Goal: Transaction & Acquisition: Purchase product/service

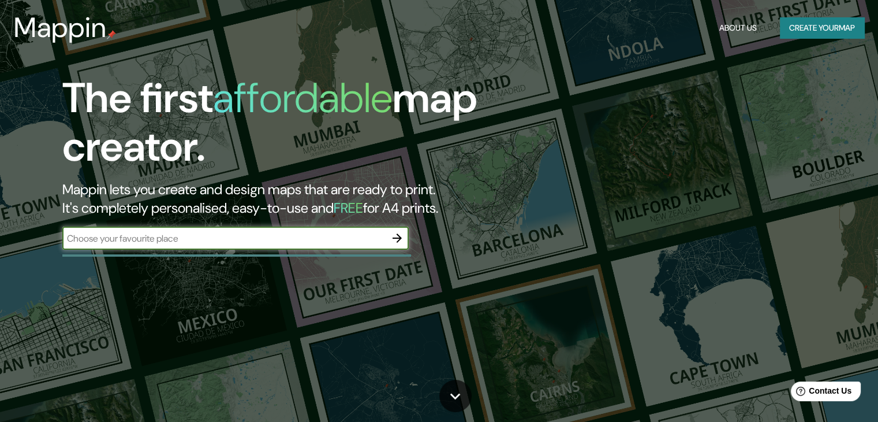
click at [260, 241] on input "text" at bounding box center [223, 238] width 323 height 13
type input "la jalca grande perú"
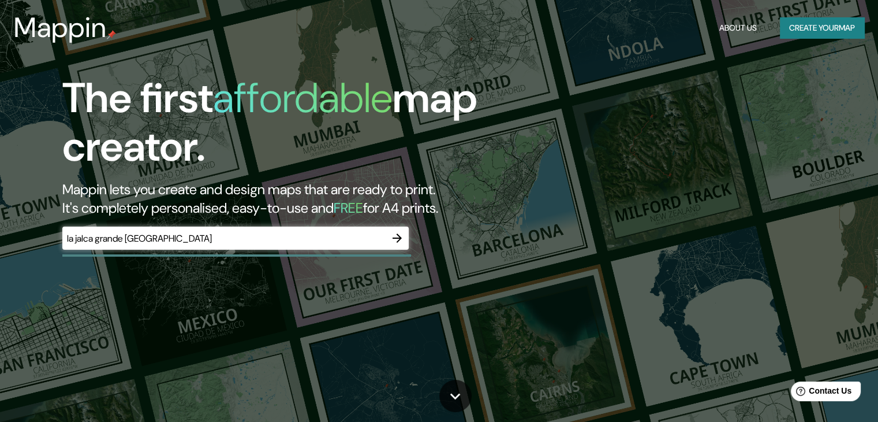
click at [580, 190] on div "The first affordable map creator. Mappin lets you create and design maps that a…" at bounding box center [439, 211] width 878 height 422
click at [399, 239] on icon "button" at bounding box center [397, 238] width 14 height 14
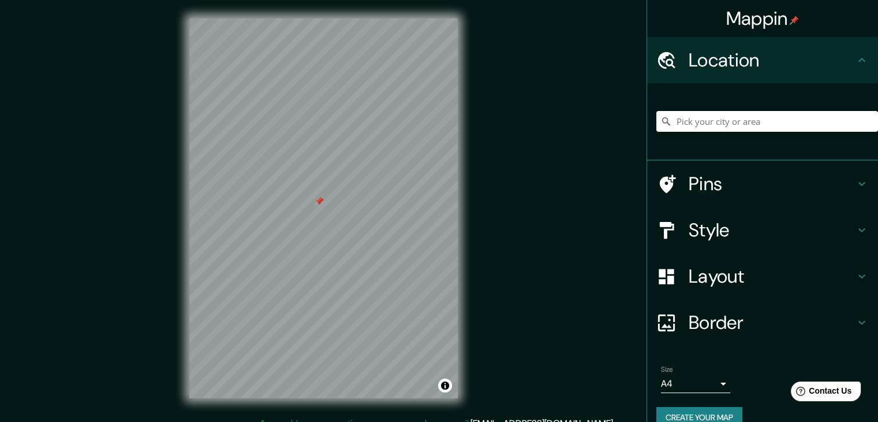
click at [683, 118] on input "Pick your city or area" at bounding box center [768, 121] width 222 height 21
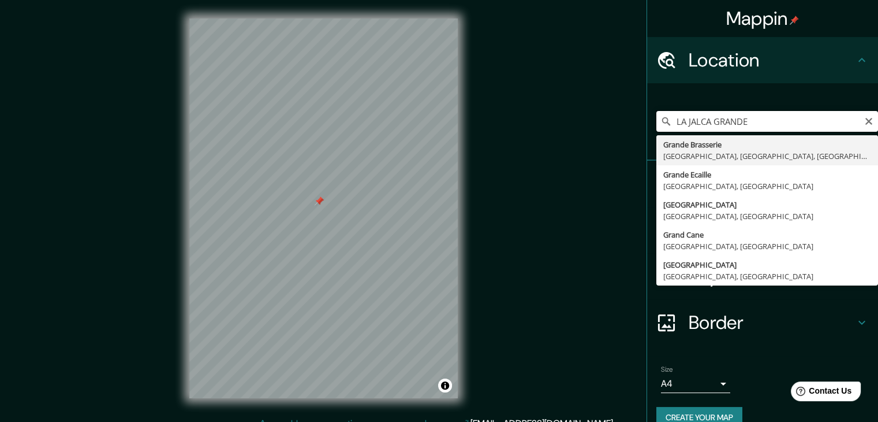
click at [740, 118] on input "LA JALCA GRANDE" at bounding box center [768, 121] width 222 height 21
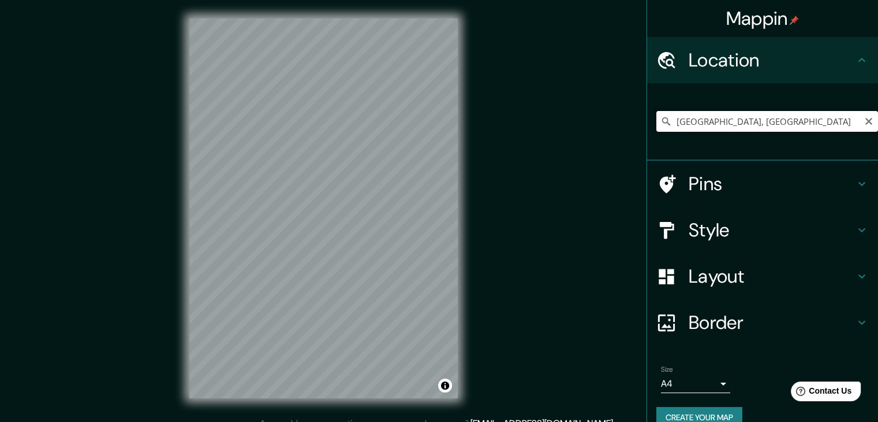
click at [737, 122] on input "Grande Street, Houma, Luisiana 70363, Estados Unidos" at bounding box center [768, 121] width 222 height 21
type input "Grande Street, Houma, Luisiana 70363, Estados Unidos"
click at [865, 121] on icon "Clear" at bounding box center [869, 121] width 9 height 9
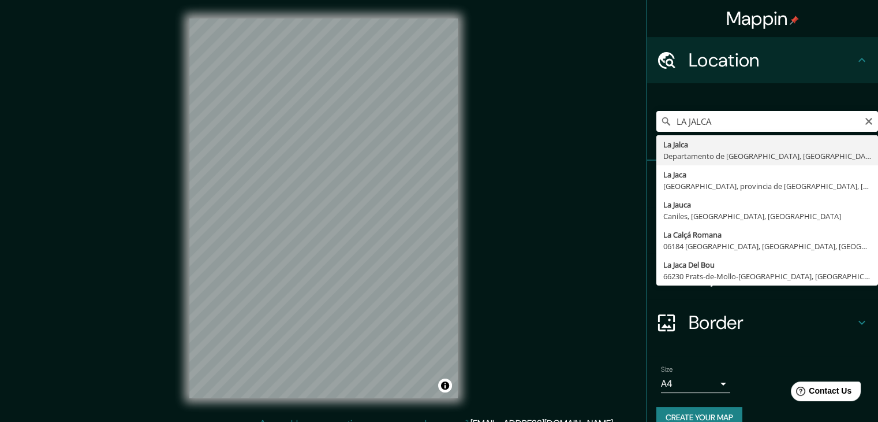
type input "La Jalca, Departamento de Amazonas, Perú"
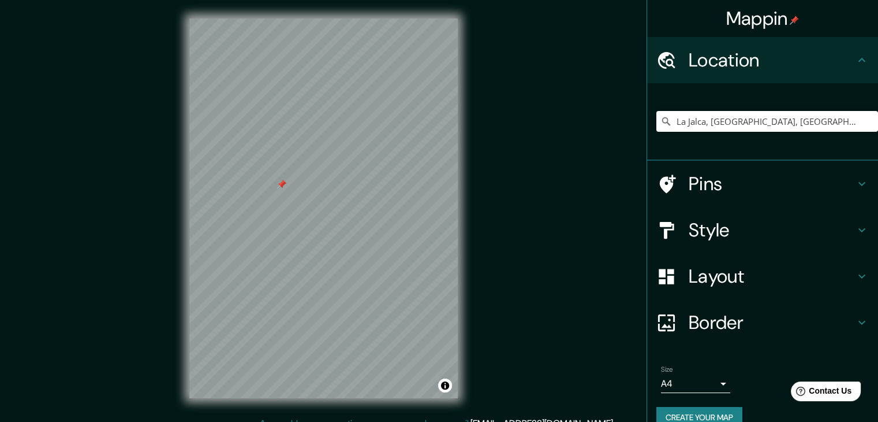
click at [280, 188] on div at bounding box center [281, 184] width 9 height 9
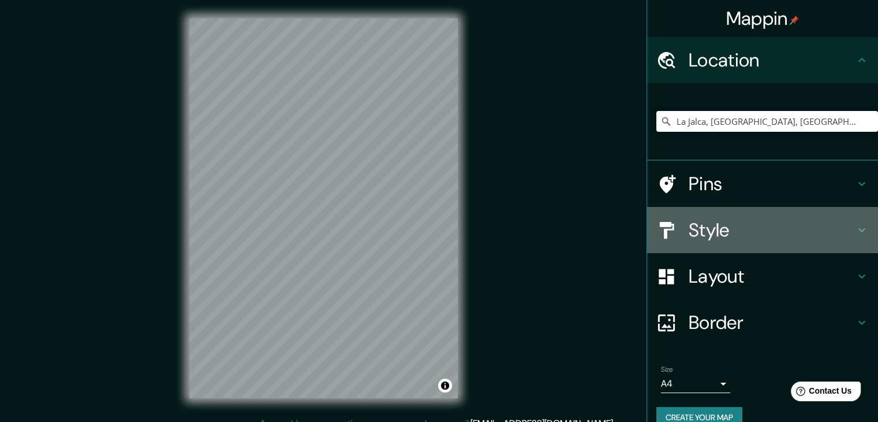
click at [859, 229] on icon at bounding box center [862, 230] width 14 height 14
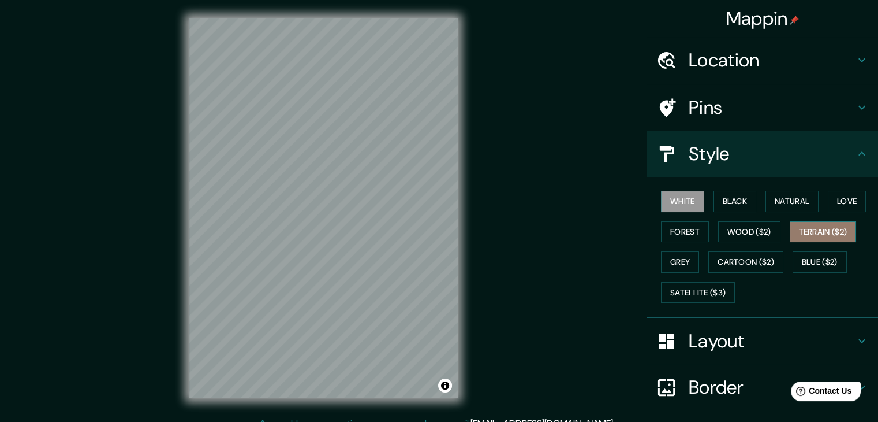
click at [813, 235] on button "Terrain ($2)" at bounding box center [823, 231] width 67 height 21
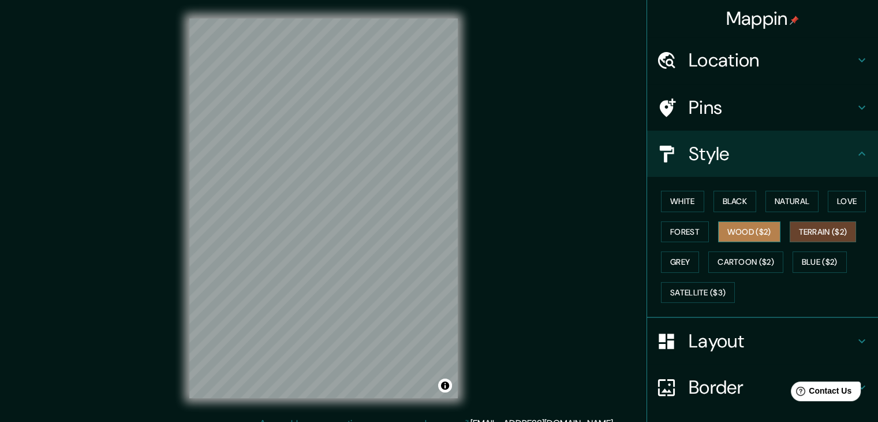
click at [752, 234] on button "Wood ($2)" at bounding box center [749, 231] width 62 height 21
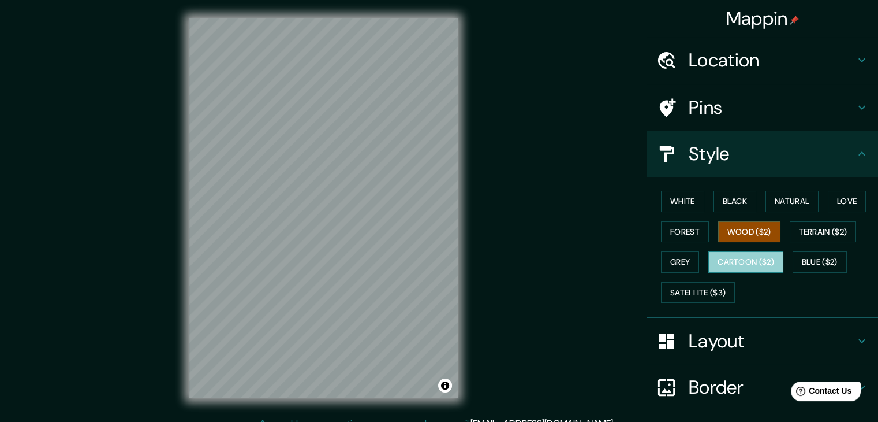
click at [748, 261] on button "Cartoon ($2)" at bounding box center [746, 261] width 75 height 21
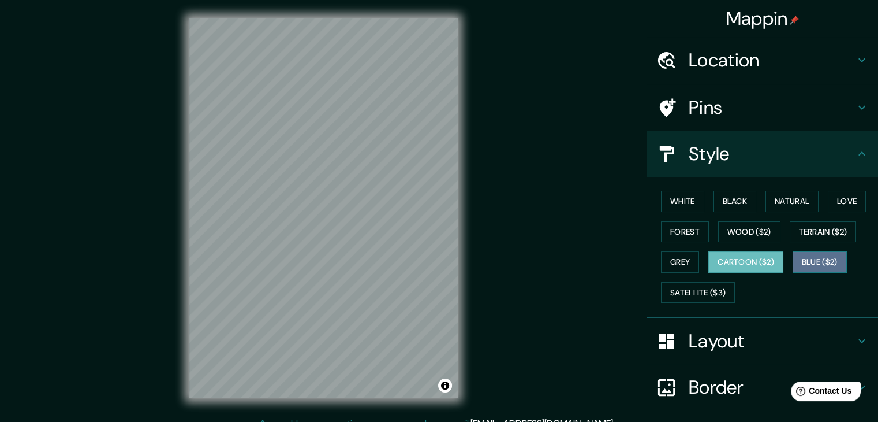
click at [804, 262] on button "Blue ($2)" at bounding box center [820, 261] width 54 height 21
click at [761, 256] on button "Cartoon ($2)" at bounding box center [746, 261] width 75 height 21
click at [707, 289] on button "Satellite ($3)" at bounding box center [698, 292] width 74 height 21
click at [805, 258] on button "Blue ($2)" at bounding box center [820, 261] width 54 height 21
click at [737, 261] on button "Cartoon ($2)" at bounding box center [746, 261] width 75 height 21
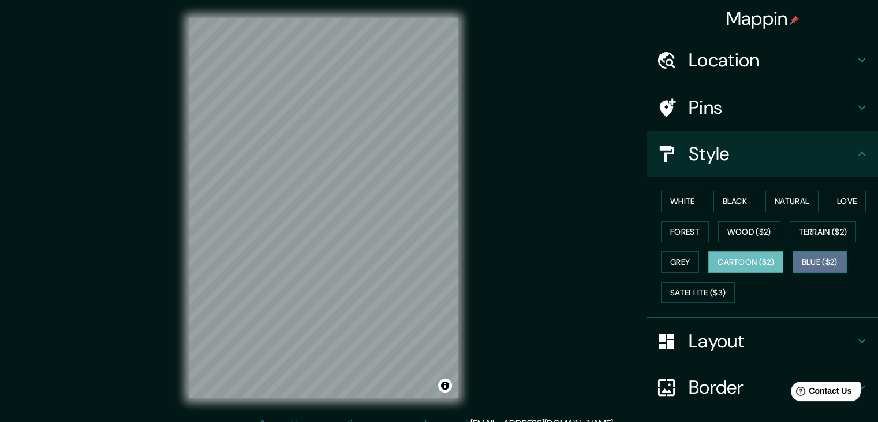
click at [804, 262] on button "Blue ($2)" at bounding box center [820, 261] width 54 height 21
drag, startPoint x: 316, startPoint y: 132, endPoint x: 314, endPoint y: 140, distance: 8.0
click at [314, 140] on div at bounding box center [316, 139] width 9 height 9
click at [314, 140] on div at bounding box center [316, 138] width 9 height 9
click at [294, 102] on div at bounding box center [296, 101] width 9 height 9
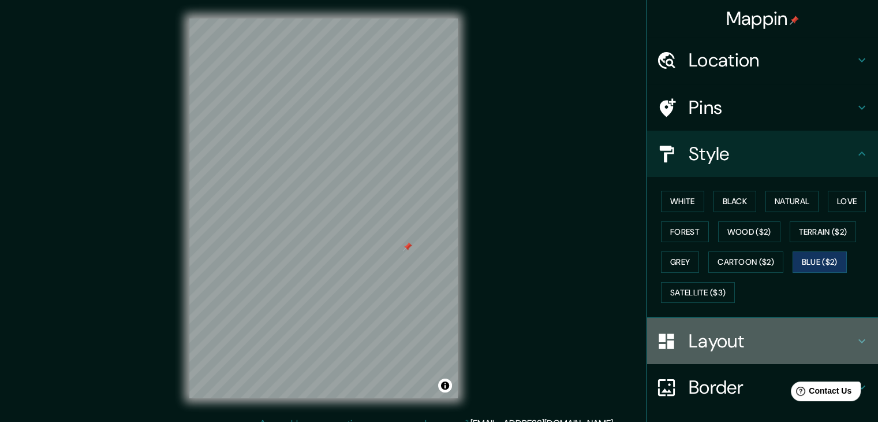
click at [855, 338] on icon at bounding box center [862, 341] width 14 height 14
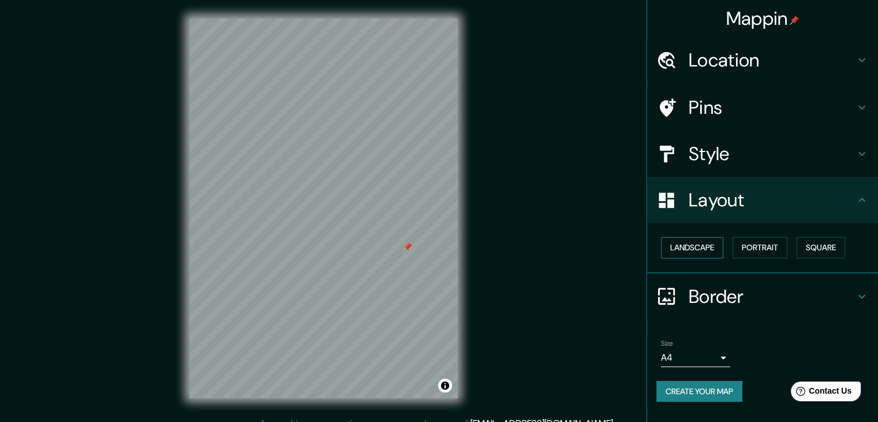
click at [702, 243] on button "Landscape" at bounding box center [692, 247] width 62 height 21
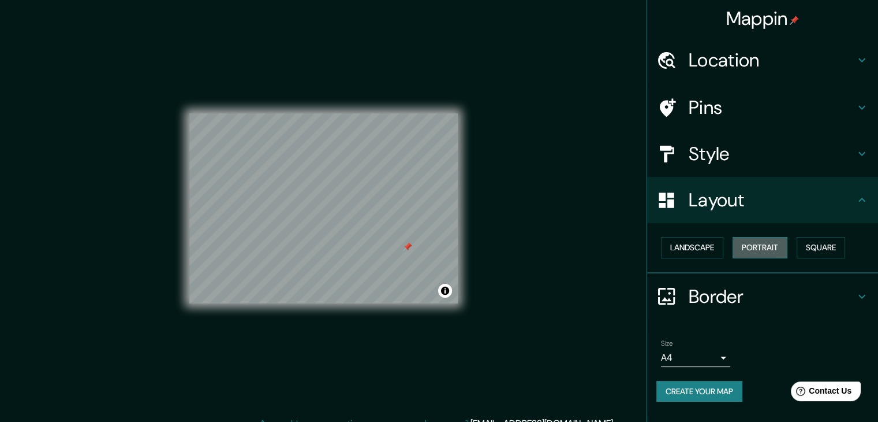
click at [747, 248] on button "Portrait" at bounding box center [760, 247] width 55 height 21
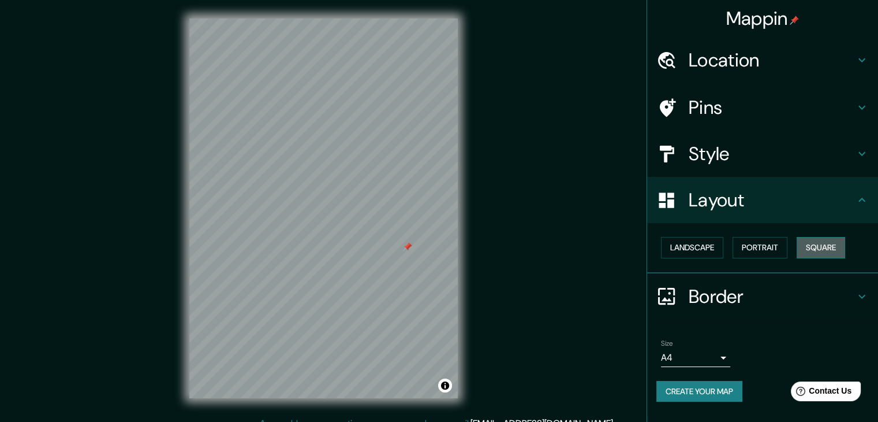
click at [818, 248] on button "Square" at bounding box center [821, 247] width 49 height 21
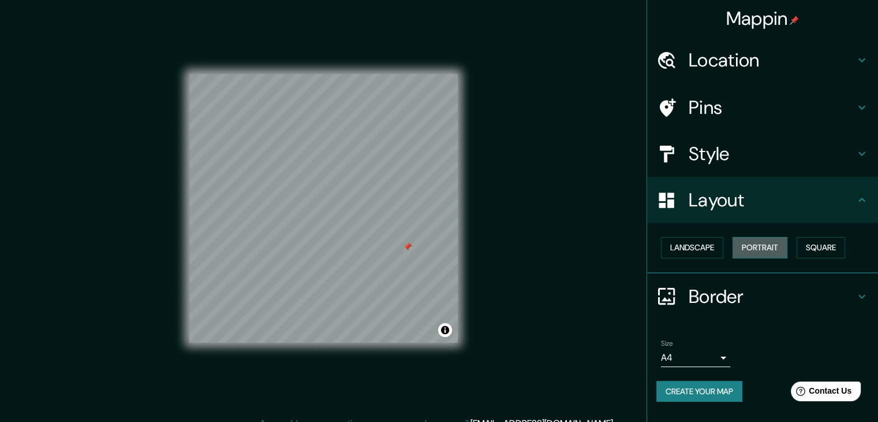
click at [775, 244] on button "Portrait" at bounding box center [760, 247] width 55 height 21
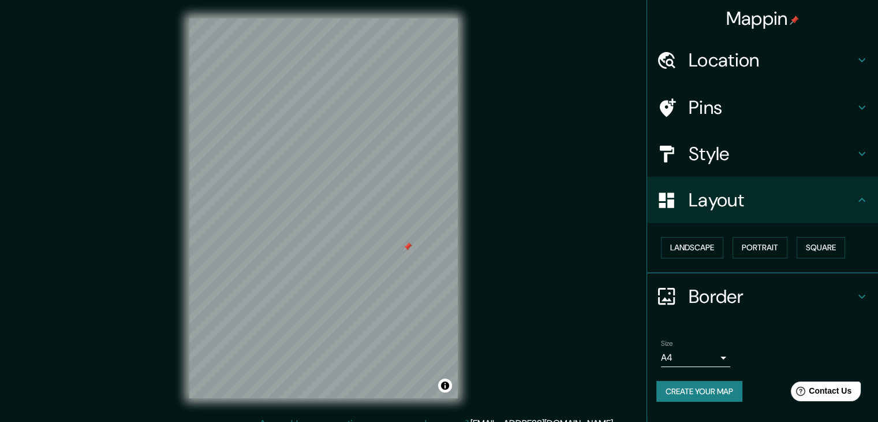
click at [862, 299] on icon at bounding box center [862, 296] width 14 height 14
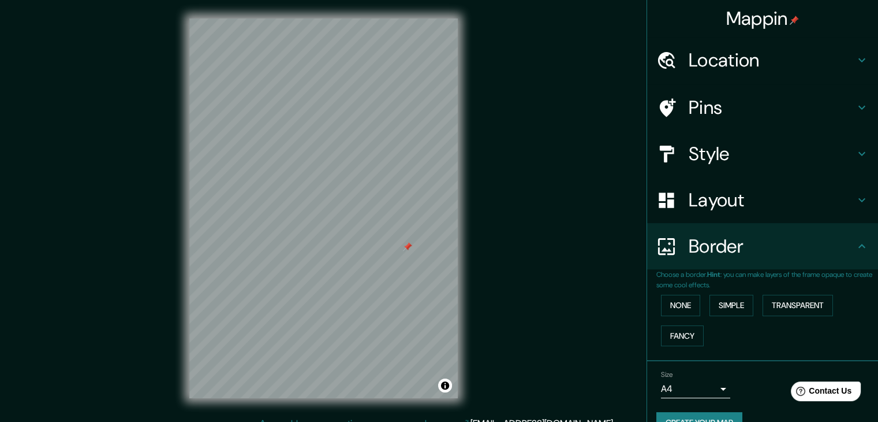
scroll to position [24, 0]
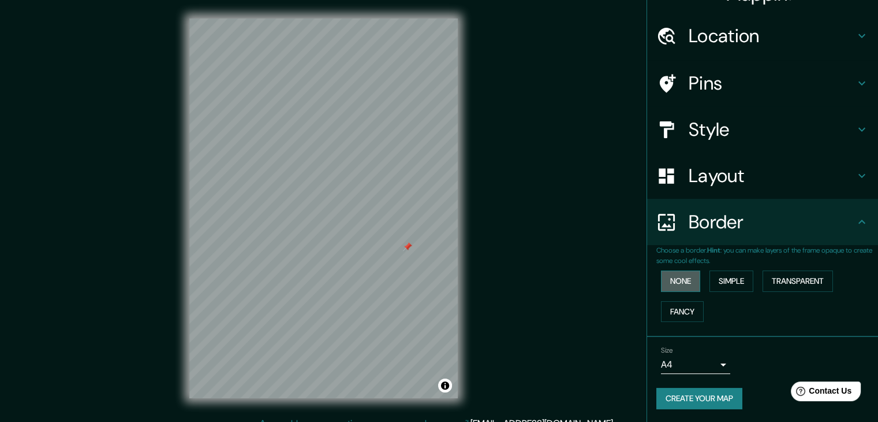
click at [676, 278] on button "None" at bounding box center [680, 280] width 39 height 21
click at [747, 278] on button "Simple" at bounding box center [732, 280] width 44 height 21
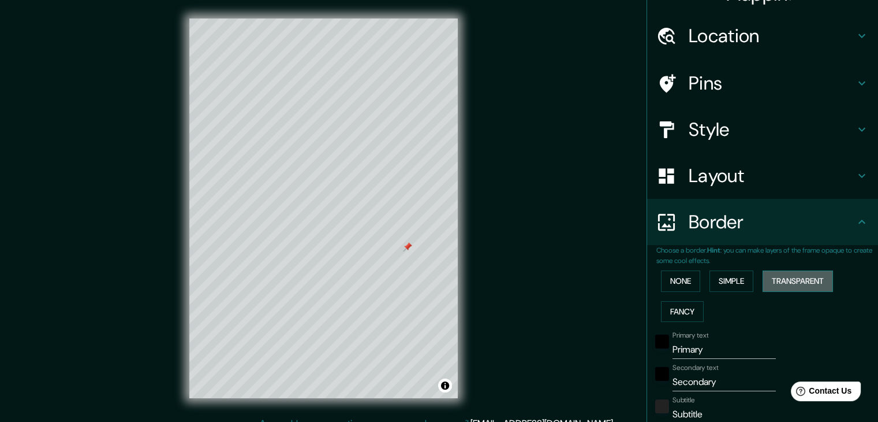
click at [785, 275] on button "Transparent" at bounding box center [798, 280] width 70 height 21
click at [666, 306] on button "Fancy" at bounding box center [682, 311] width 43 height 21
click at [674, 280] on button "None" at bounding box center [680, 280] width 39 height 21
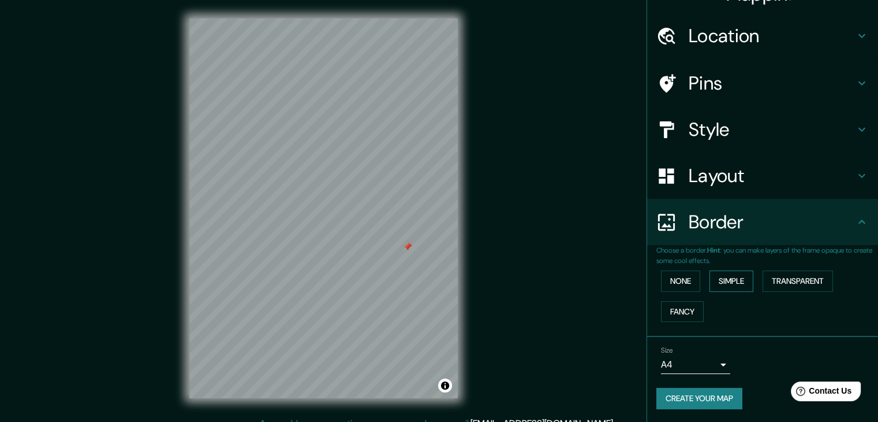
click at [713, 289] on button "Simple" at bounding box center [732, 280] width 44 height 21
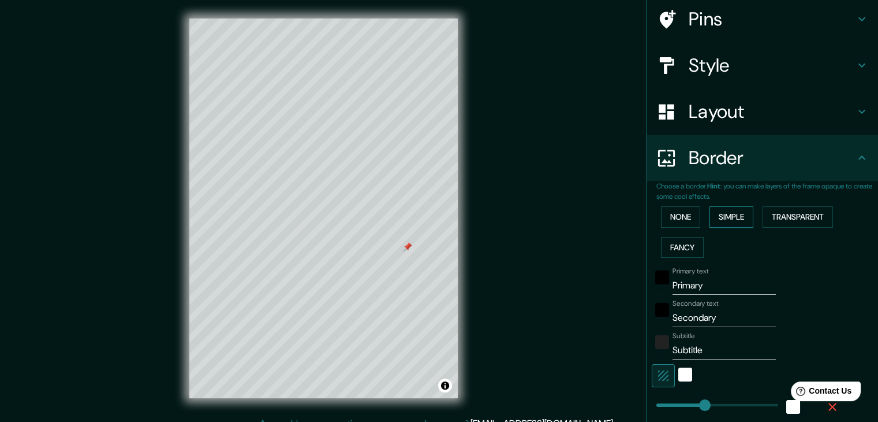
scroll to position [89, 0]
click at [657, 281] on div "black" at bounding box center [662, 277] width 14 height 14
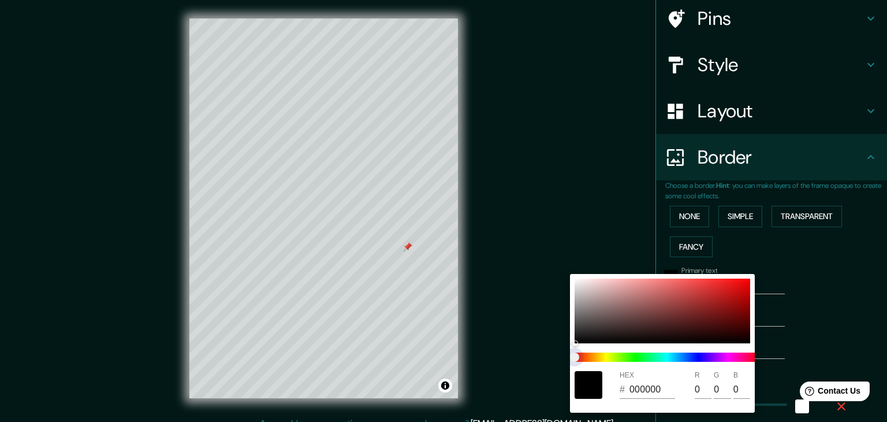
click at [674, 352] on span at bounding box center [667, 356] width 185 height 9
click at [664, 355] on span at bounding box center [667, 356] width 185 height 9
drag, startPoint x: 649, startPoint y: 355, endPoint x: 651, endPoint y: 286, distance: 69.3
click at [651, 286] on div "HEX # 000000 R 0 G 0 B 0" at bounding box center [662, 343] width 185 height 139
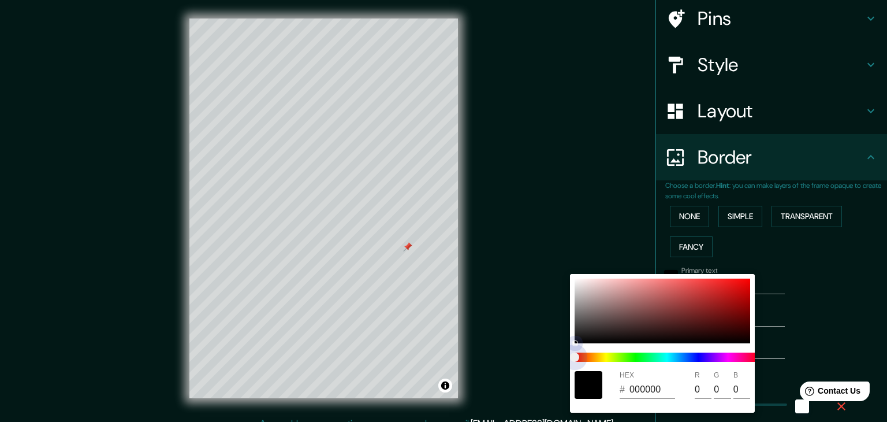
type input "37"
type input "E17E7E"
type input "225"
type input "126"
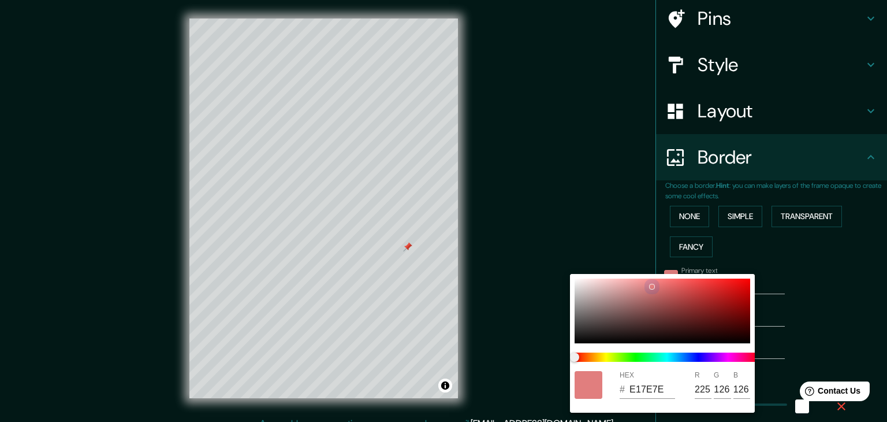
click at [651, 286] on div at bounding box center [652, 286] width 5 height 5
click at [668, 312] on div at bounding box center [663, 310] width 176 height 65
type input "37"
type input "773838"
type input "119"
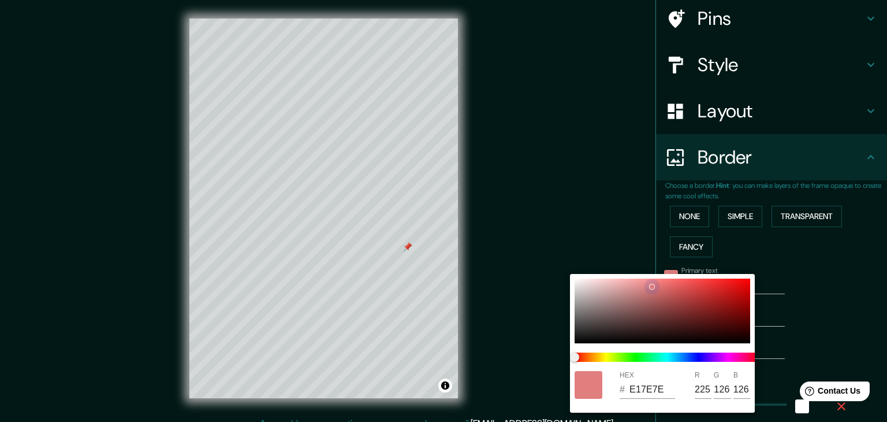
type input "56"
click at [608, 238] on div at bounding box center [443, 211] width 887 height 422
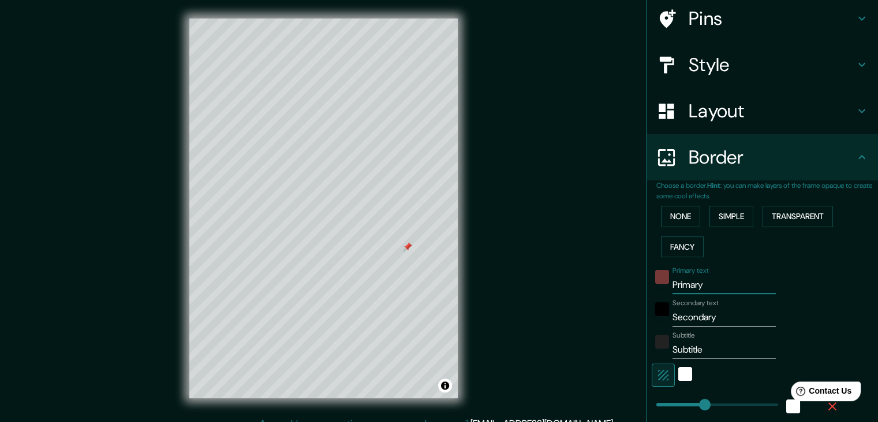
click at [693, 281] on input "Primary" at bounding box center [724, 284] width 103 height 18
drag, startPoint x: 702, startPoint y: 285, endPoint x: 656, endPoint y: 287, distance: 45.7
click at [656, 287] on div "Primary text Primary" at bounding box center [746, 280] width 189 height 28
type input "37"
type input "L"
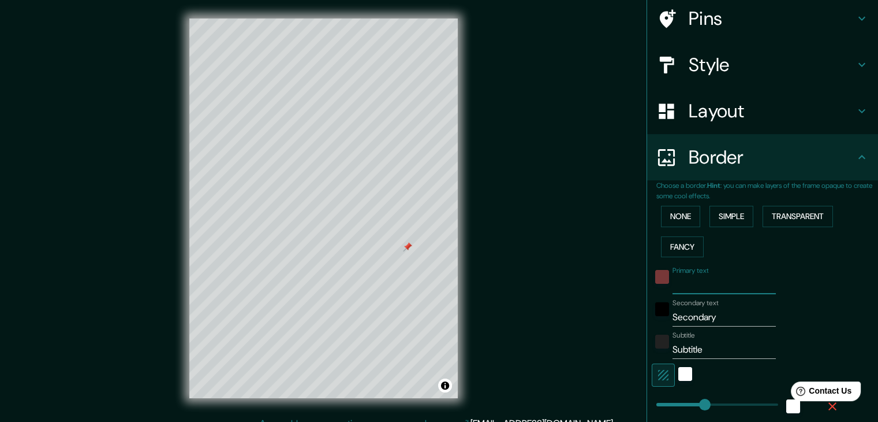
type input "37"
type input "LA"
type input "37"
type input "LA"
type input "37"
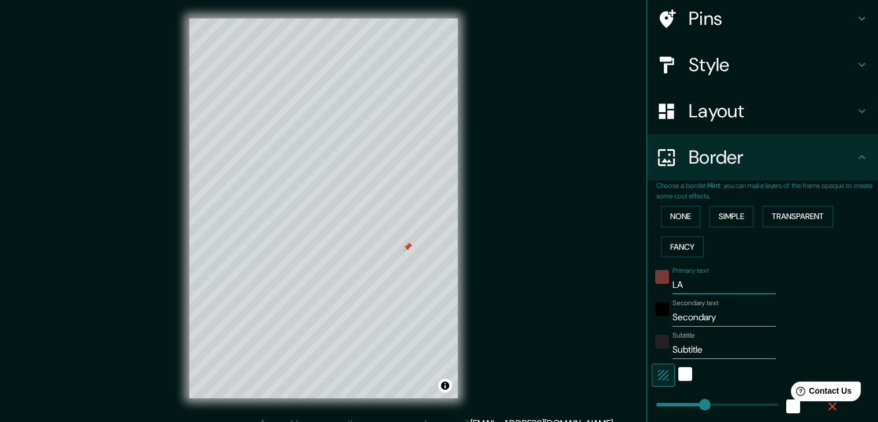
type input "LA J"
type input "37"
type input "LA JA"
type input "37"
type input "LA JAL"
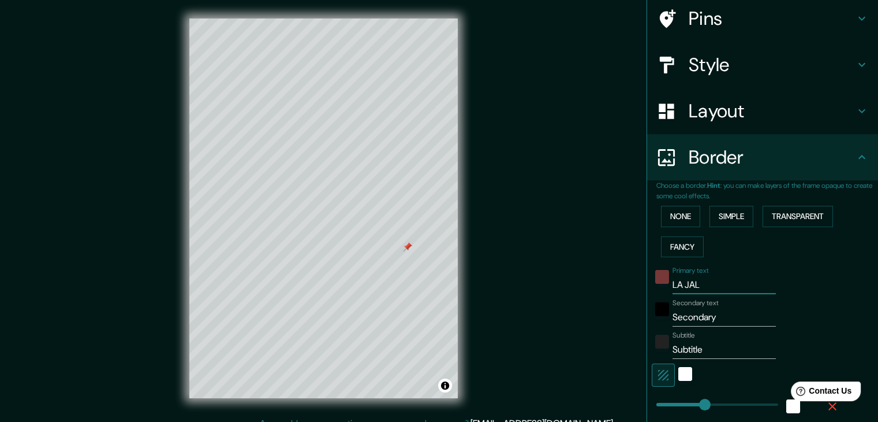
type input "37"
type input "LA JALA"
type input "37"
type input "LA JALA"
type input "37"
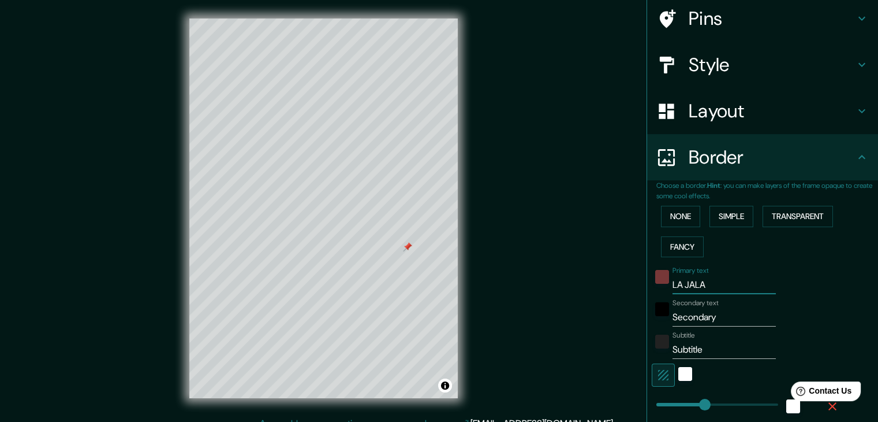
type input "LA JALA G"
type input "37"
type input "LA JALA GR"
type input "37"
type input "LA JALA GRA"
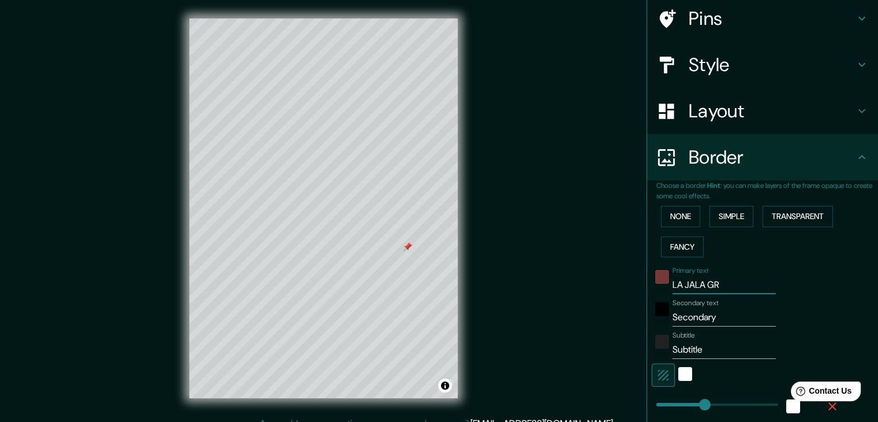
type input "37"
type input "LA JALA GRAN"
type input "37"
type input "LA JALA GRAN"
type input "37"
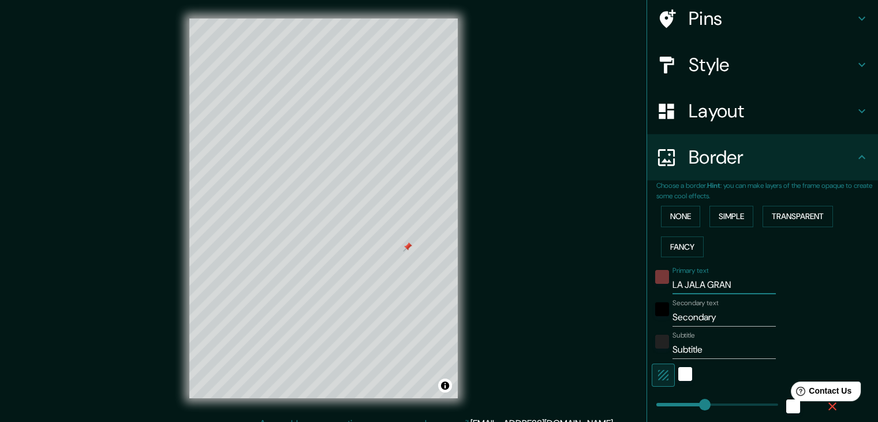
type input "LA JALA GRAN"
type input "37"
type input "LA JALA GRAND"
type input "37"
type input "LA JALA GRAN"
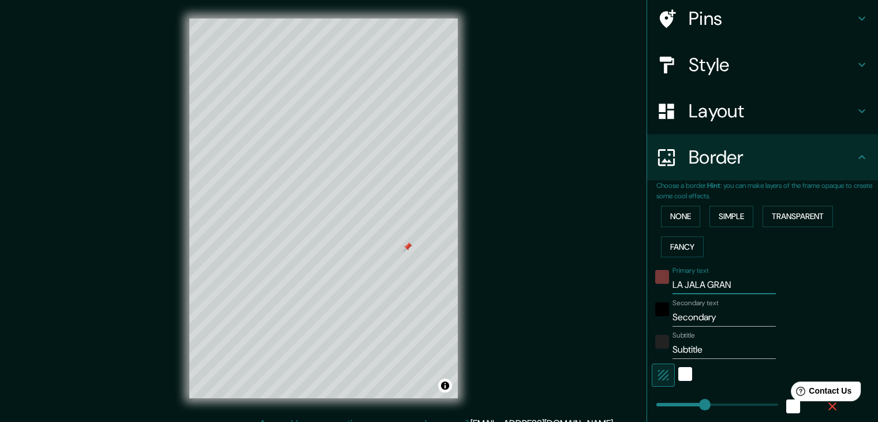
type input "37"
type input "LA JALA GRANE"
type input "37"
type input "LA JALA GRAN"
type input "37"
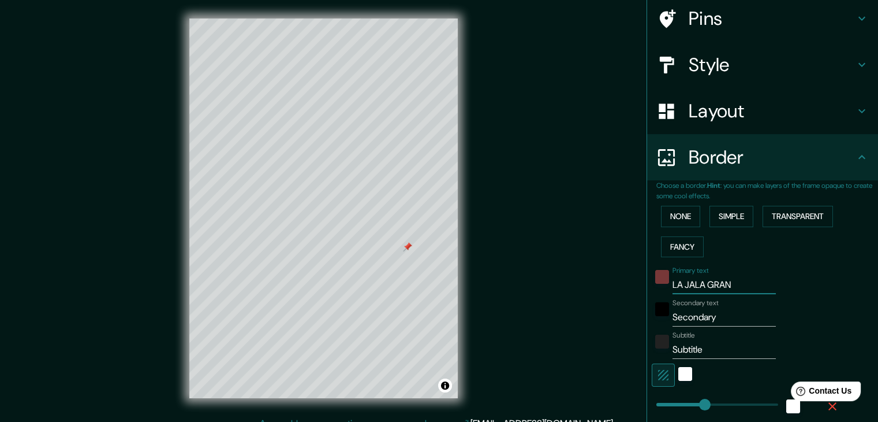
type input "LA JALA GRAND"
type input "37"
type input "LA JAA GRAND"
type input "37"
type input "LA JA GRAND"
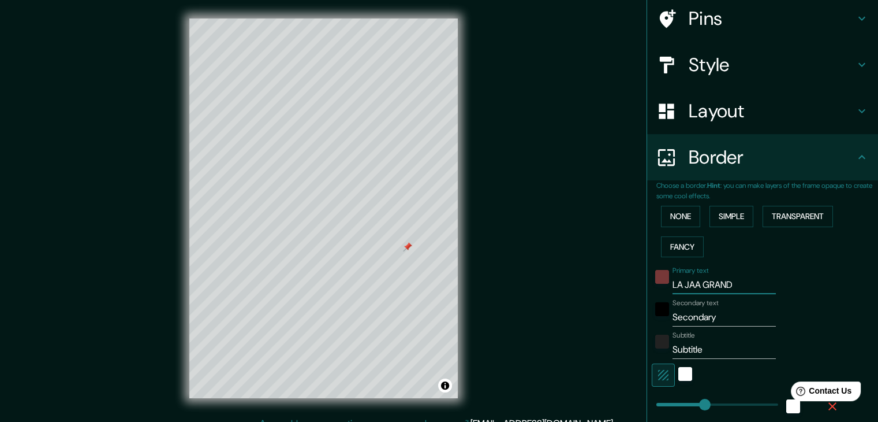
type input "37"
type input "LA A GRAND"
type input "37"
type input "LA A GRAN"
type input "37"
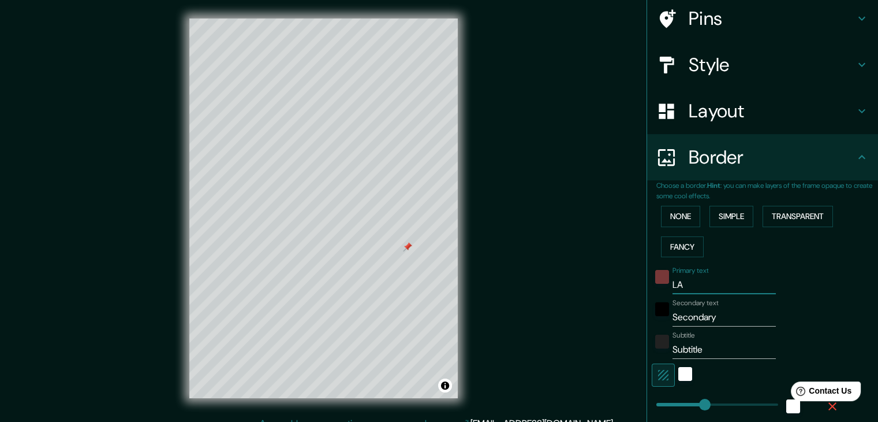
type input "L"
type input "37"
type input "J"
type input "37"
type input "JA"
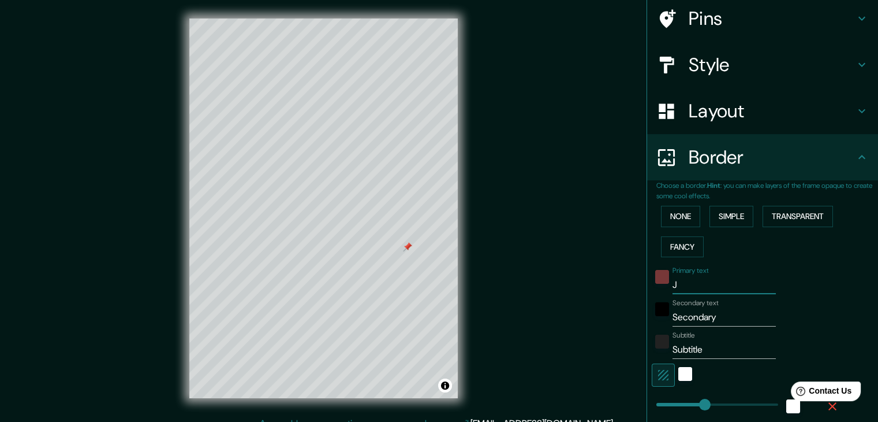
type input "37"
type input "JAL"
type input "37"
type input "JALC"
type input "37"
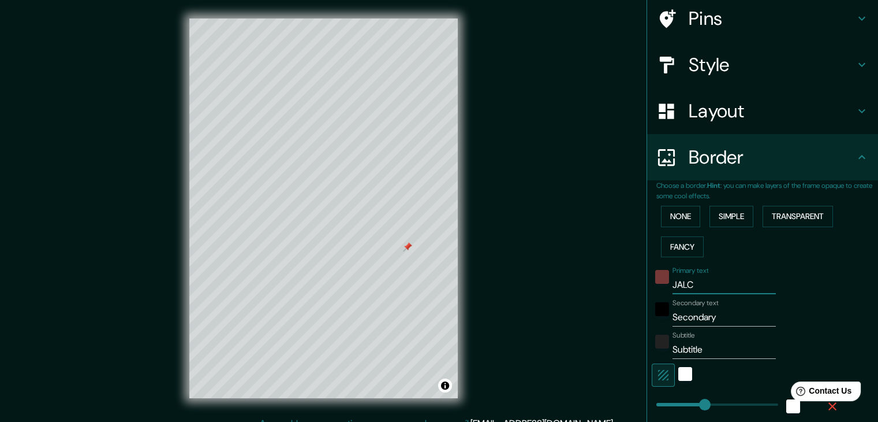
type input "JALCA"
type input "37"
type input "JALCA"
type input "37"
type input "JALCA G"
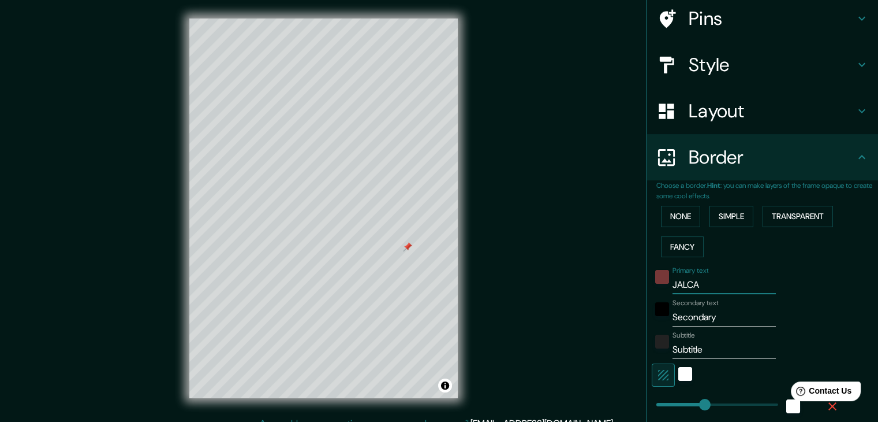
type input "37"
type input "JALCA GR"
type input "37"
type input "JALCA GRA"
type input "37"
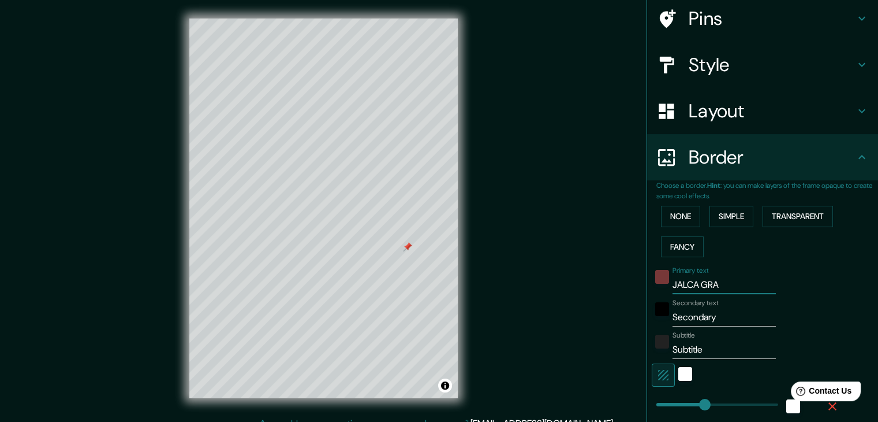
type input "JALCA GRAN"
type input "37"
type input "JALCA GRAND"
type input "37"
type input "JALCA GRANDE"
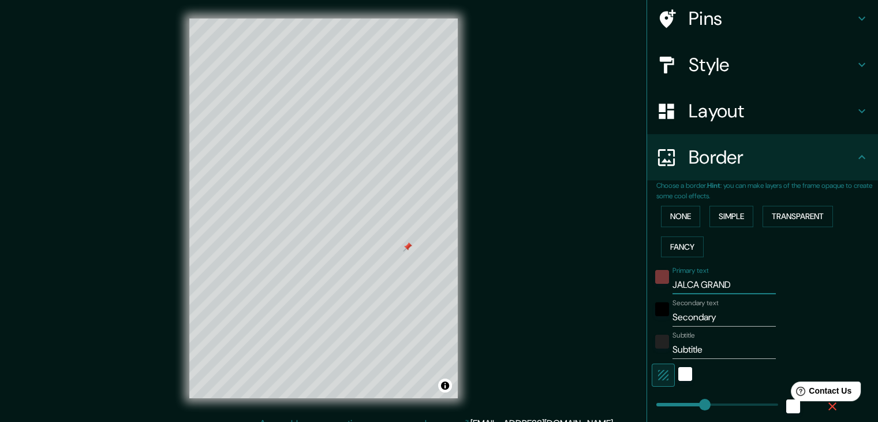
type input "37"
type input "JALCA GRANDE"
click at [673, 310] on input "Secondary" at bounding box center [724, 317] width 103 height 18
type input "Scondary"
type input "37"
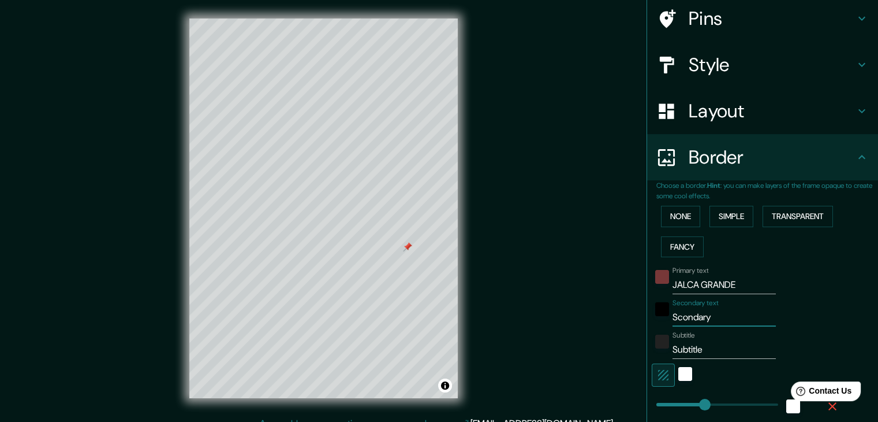
type input "Scondar"
type input "37"
type input "Sconda"
type input "37"
type input "Scond"
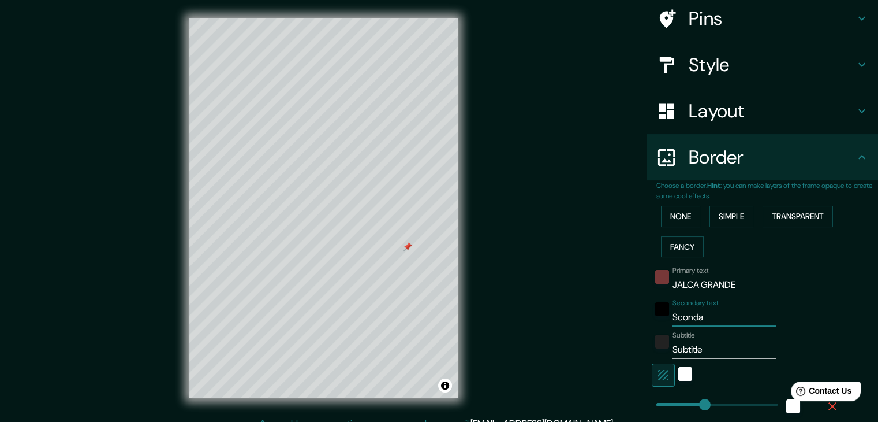
type input "37"
type input "Scon"
type input "37"
type input "Sco"
type input "37"
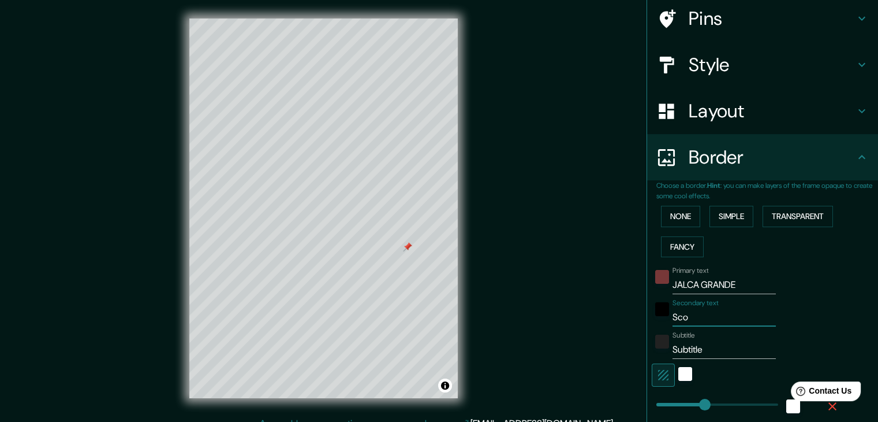
type input "Sc"
type input "37"
type input "S"
type input "37"
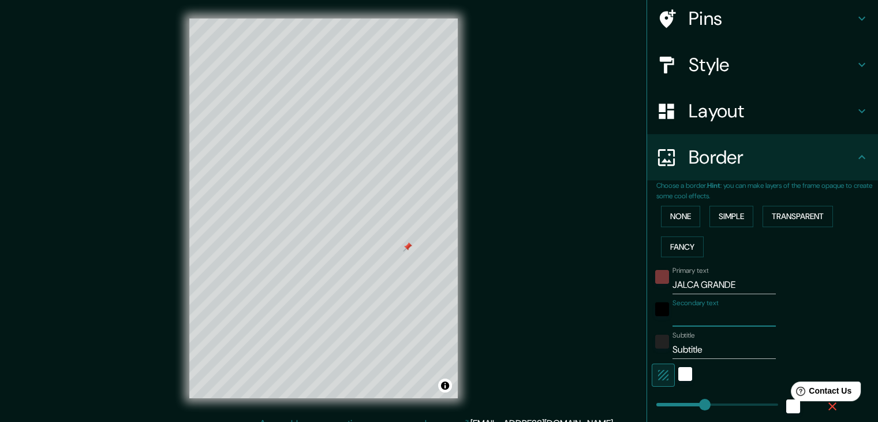
type input "R"
type input "37"
type input "RU"
type input "37"
type input "RUT"
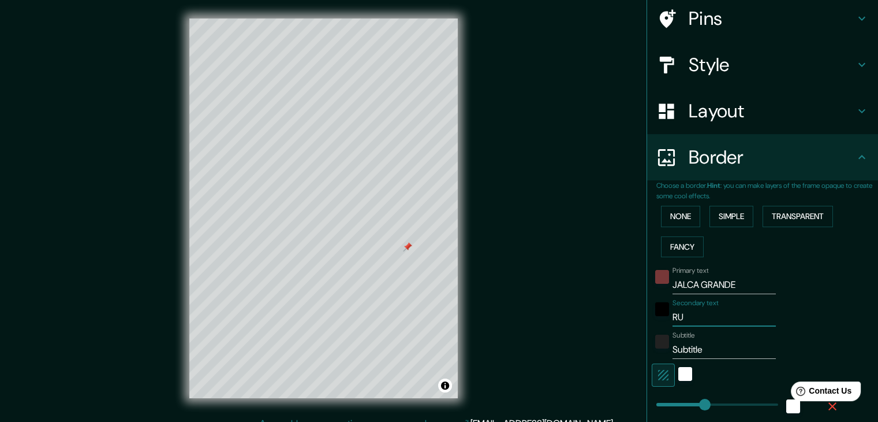
type input "37"
type input "RUTA"
type input "37"
type input "RUTAS"
type input "37"
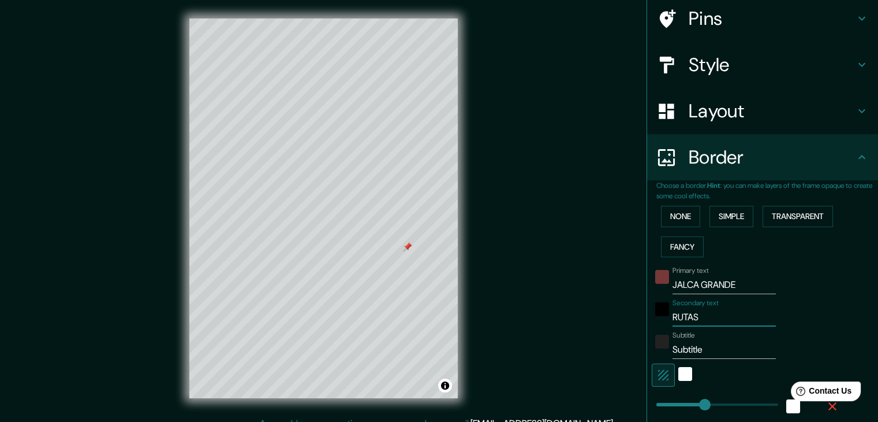
type input "RUTAS"
type input "37"
type input "RUTAS"
click at [691, 349] on input "Subtitle" at bounding box center [724, 349] width 103 height 18
drag, startPoint x: 701, startPoint y: 349, endPoint x: 658, endPoint y: 352, distance: 42.8
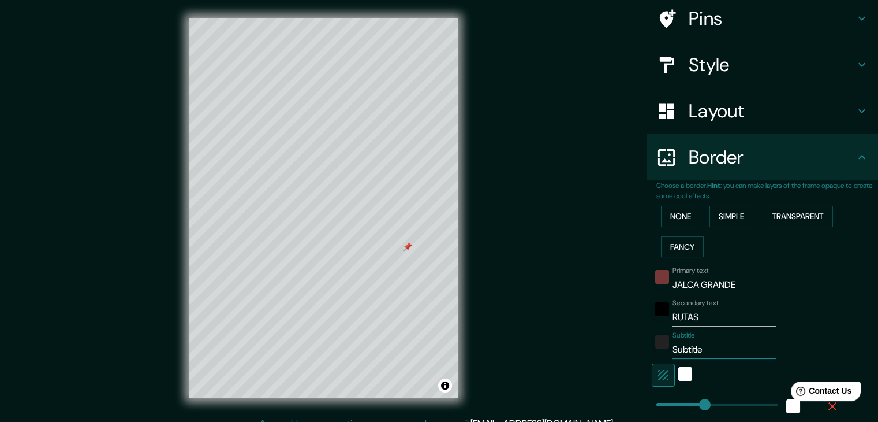
click at [658, 352] on div "Subtitle Subtitle" at bounding box center [746, 345] width 189 height 28
type input "37"
click at [690, 310] on input "RUTAS" at bounding box center [724, 317] width 103 height 18
click at [693, 312] on input "RUTAS" at bounding box center [724, 317] width 103 height 18
type input "RUTAS"
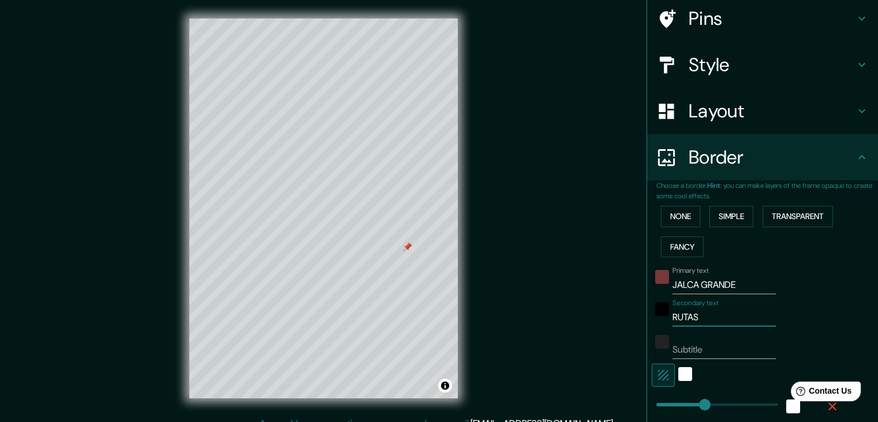
type input "37"
type input "RUTA"
type input "37"
type input "RUT"
type input "37"
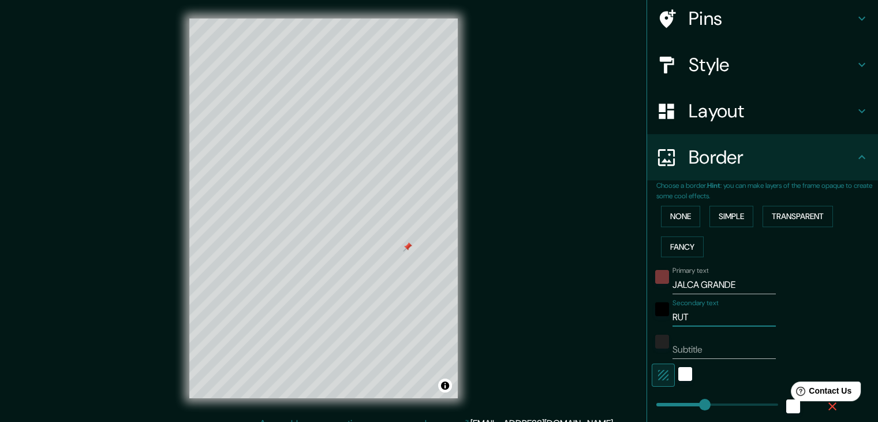
type input "RU"
type input "37"
type input "R"
type input "37"
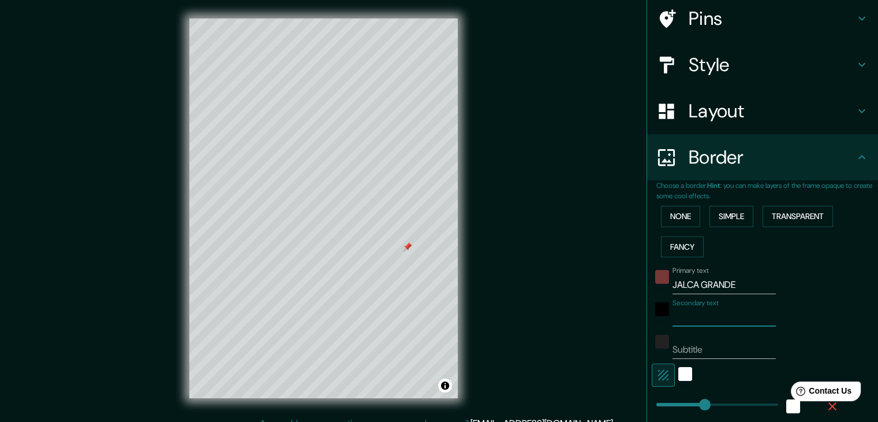
type input "A"
type input "37"
type input "AE"
type input "37"
type input "AEC"
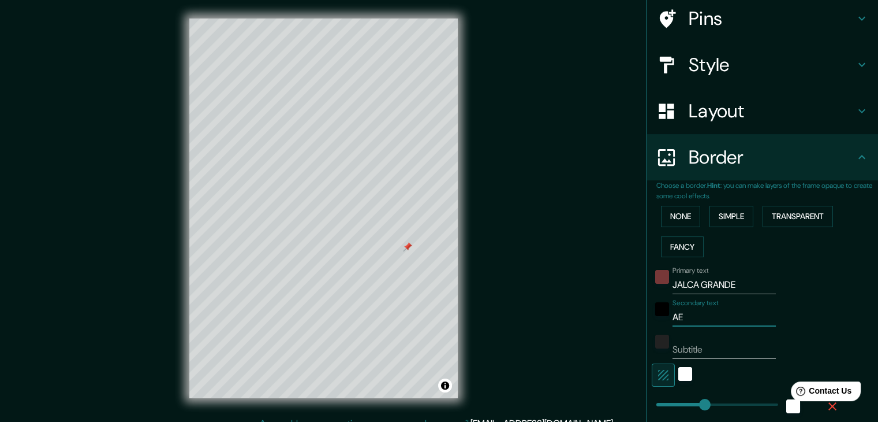
type input "37"
type input "AE"
type input "37"
type input "A"
type input "37"
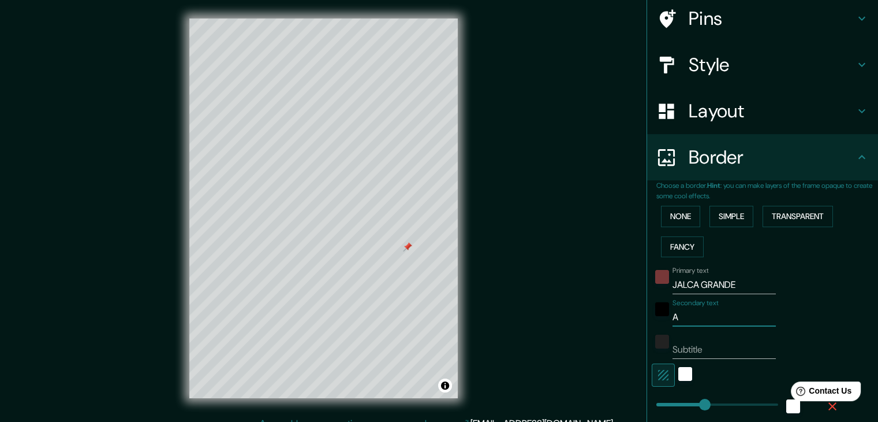
type input "AC"
type input "37"
type input "ACE"
type input "37"
type input "AC"
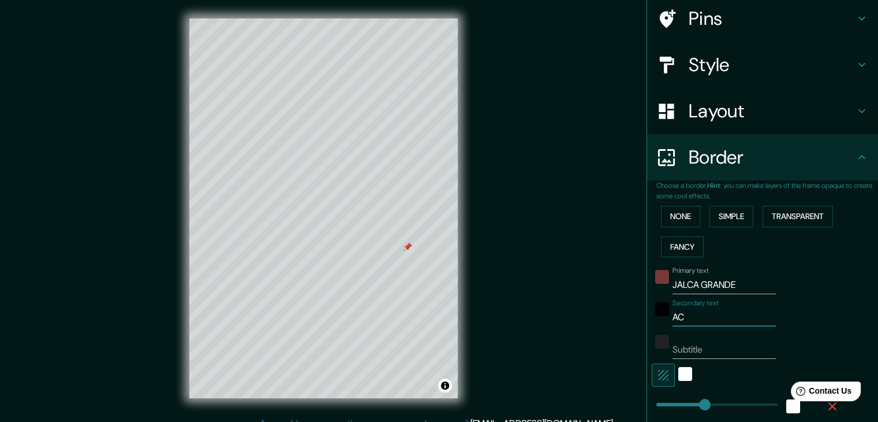
type input "37"
type input "ACC"
type input "37"
type input "ACCE"
type input "37"
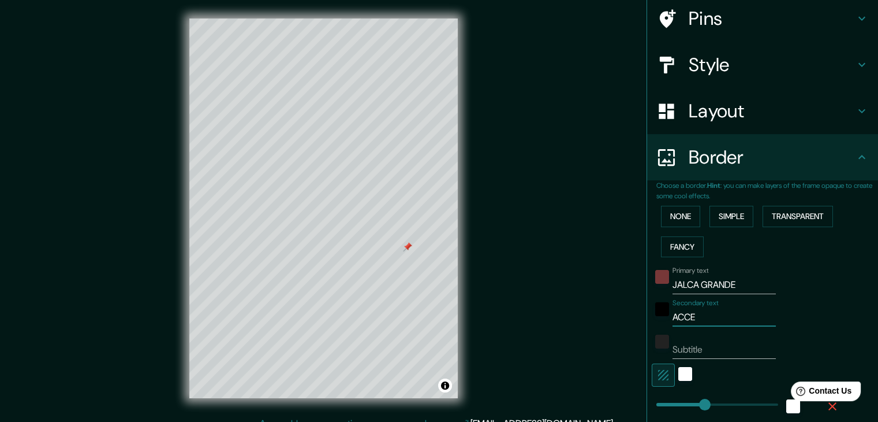
type input "ACCES"
type input "37"
type input "ACCESI"
type input "37"
type input "ACCESIV"
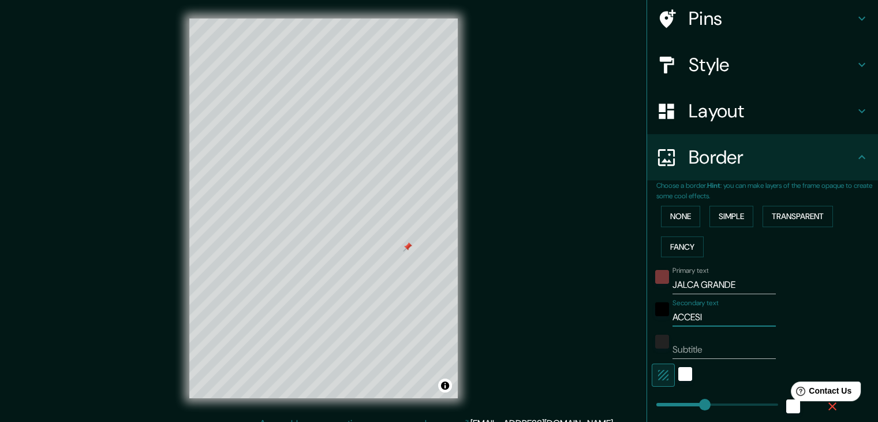
type input "37"
type input "ACCESIVI"
type input "37"
type input "ACCESIVIL"
type input "37"
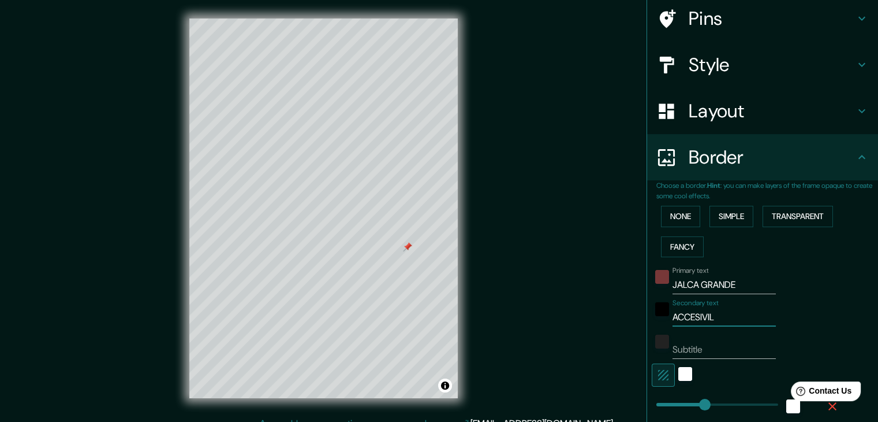
type input "ACCESIVILI"
type input "37"
type input "ACCESIVILID"
type input "37"
type input "ACCESIVILIDA"
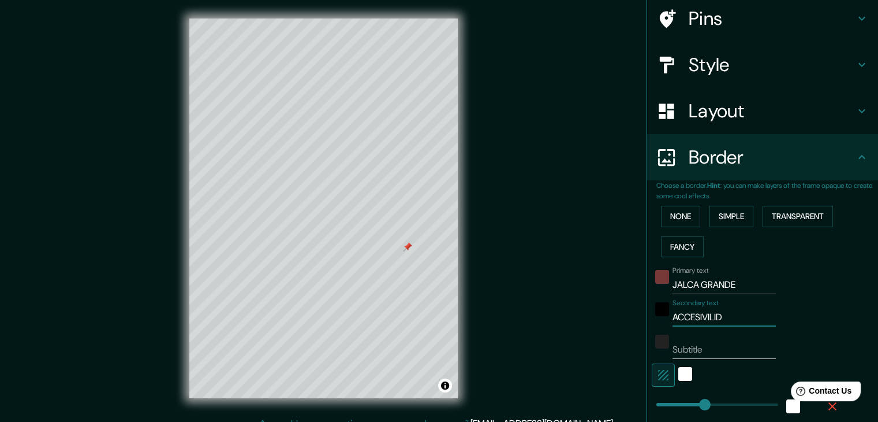
type input "37"
type input "ACCESIVILIDAD"
type input "37"
type input "ACCESIVILIDAD"
click at [681, 340] on input "Subtitle" at bounding box center [724, 349] width 103 height 18
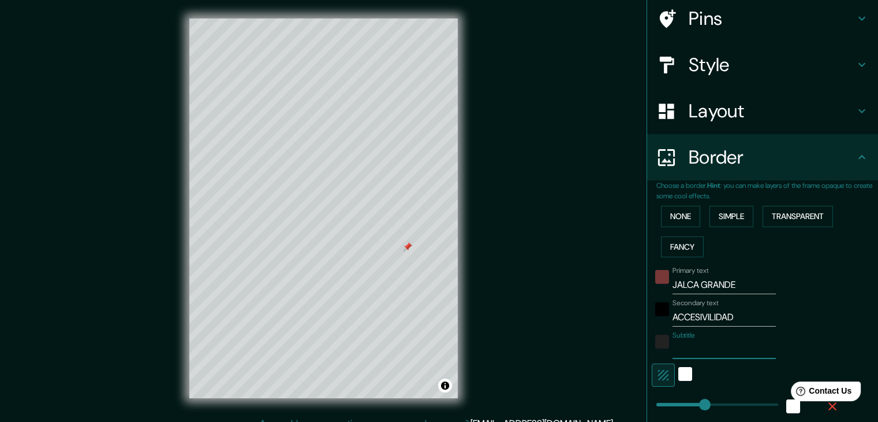
type input "R"
type input "37"
type input "RU"
type input "37"
type input "RUT"
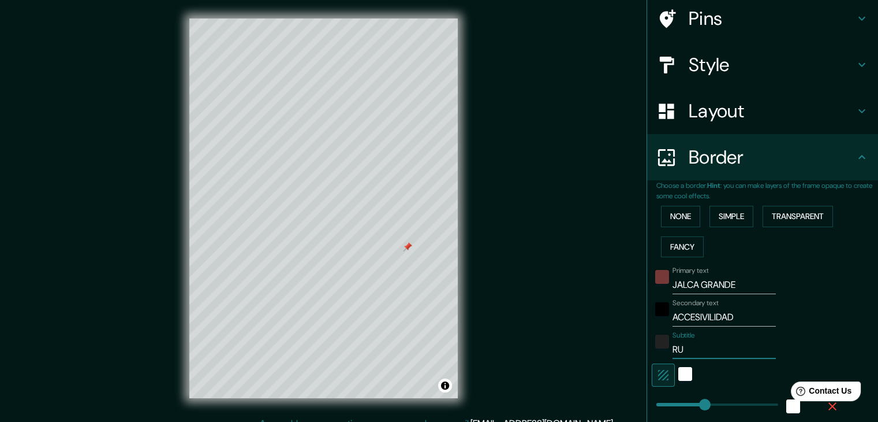
type input "37"
type input "RUTA"
type input "37"
type input "RUTAS"
type input "37"
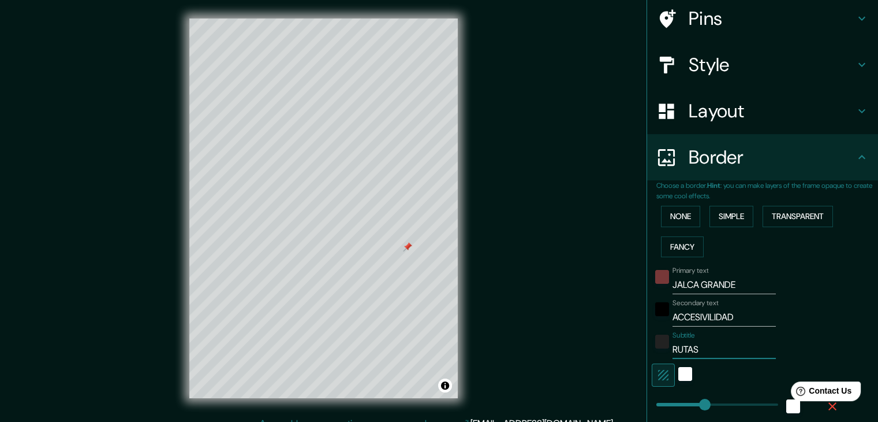
type input "RUTAS"
type input "37"
type input "RUTAS"
click at [656, 310] on div "black" at bounding box center [662, 309] width 14 height 14
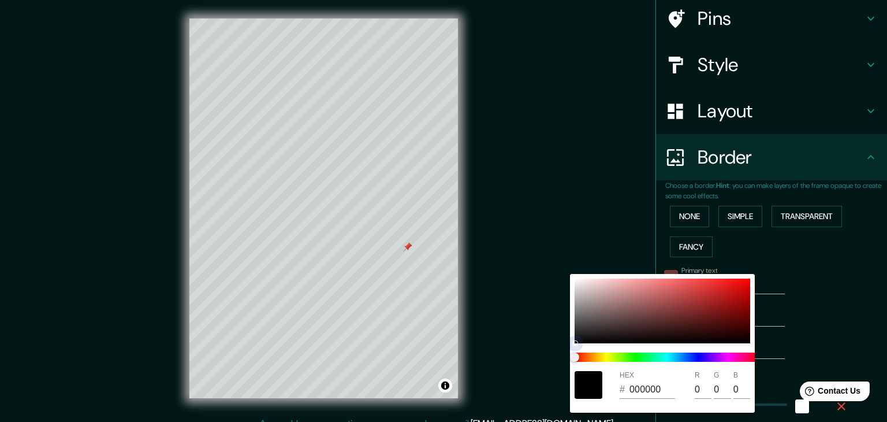
click at [608, 328] on div at bounding box center [663, 310] width 176 height 65
type input "37"
type input "392F2F"
type input "57"
type input "47"
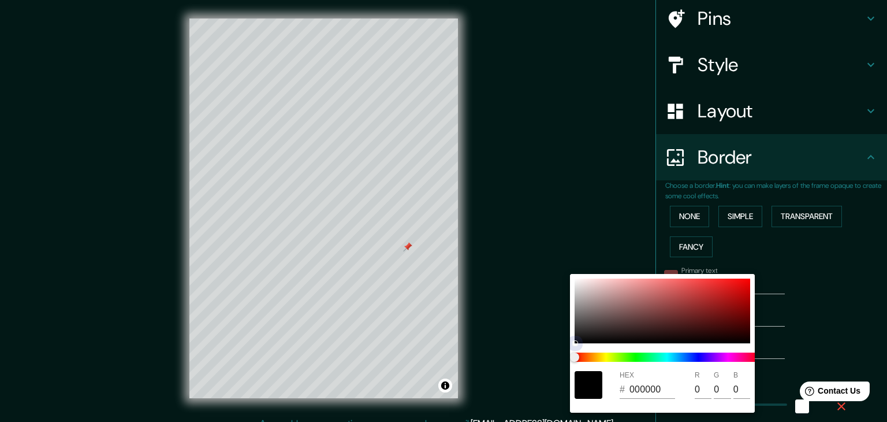
type input "47"
click at [608, 328] on div at bounding box center [607, 329] width 5 height 5
click at [622, 330] on div at bounding box center [663, 310] width 176 height 65
type input "37"
type input "332525"
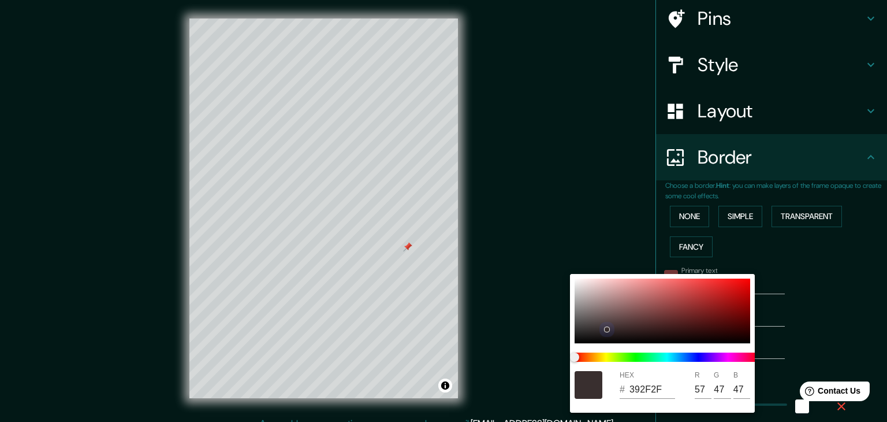
type input "51"
type input "37"
click at [633, 304] on div at bounding box center [663, 310] width 176 height 65
type input "37"
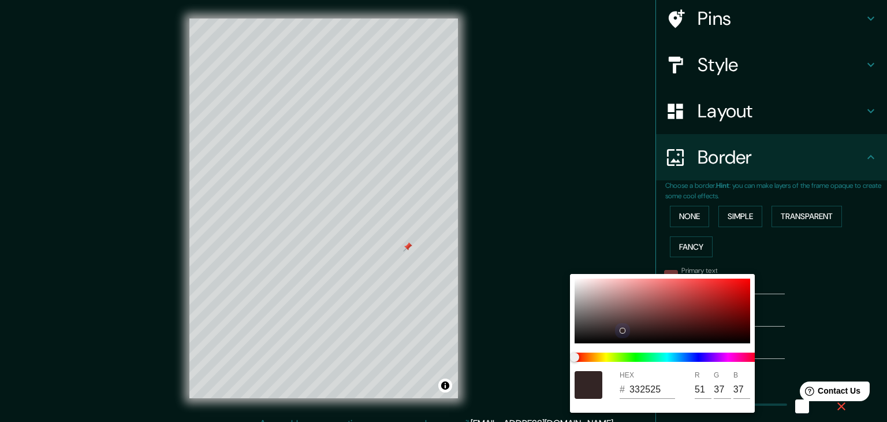
type input "986565"
type input "152"
click at [587, 287] on div at bounding box center [663, 310] width 176 height 65
click at [584, 336] on div at bounding box center [663, 310] width 176 height 65
click at [614, 333] on div at bounding box center [663, 310] width 176 height 65
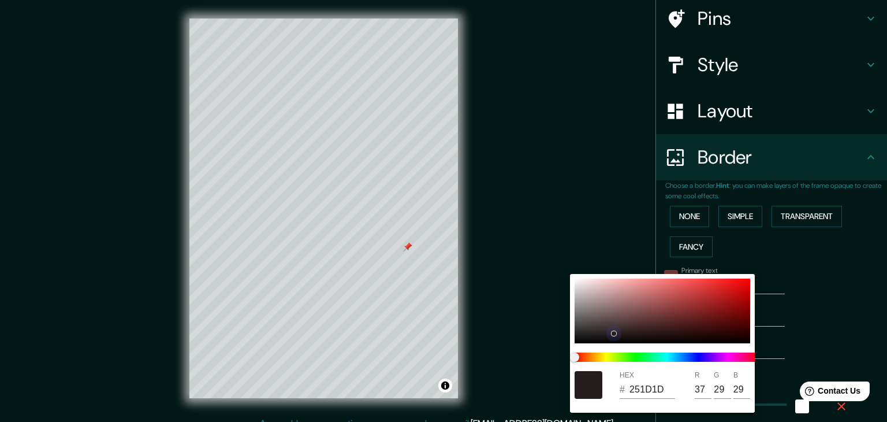
click at [629, 333] on div at bounding box center [663, 310] width 176 height 65
click at [646, 334] on div at bounding box center [663, 310] width 176 height 65
click at [645, 324] on div at bounding box center [663, 310] width 176 height 65
click at [793, 266] on div at bounding box center [443, 211] width 887 height 422
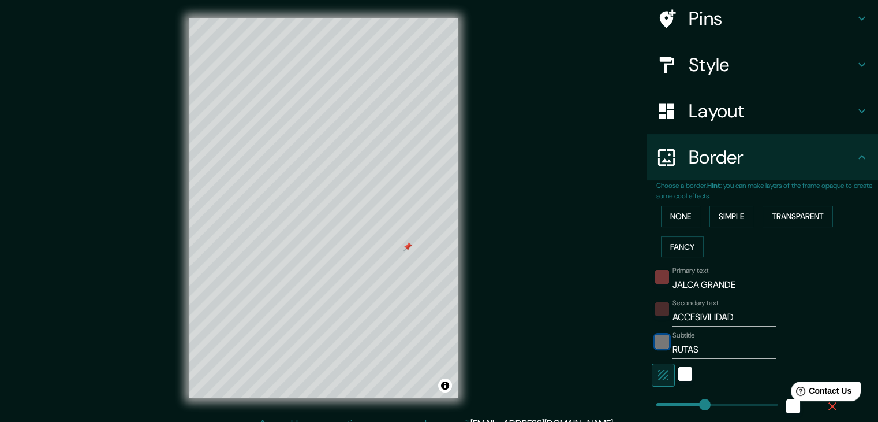
click at [655, 342] on div "color-222222" at bounding box center [662, 341] width 14 height 14
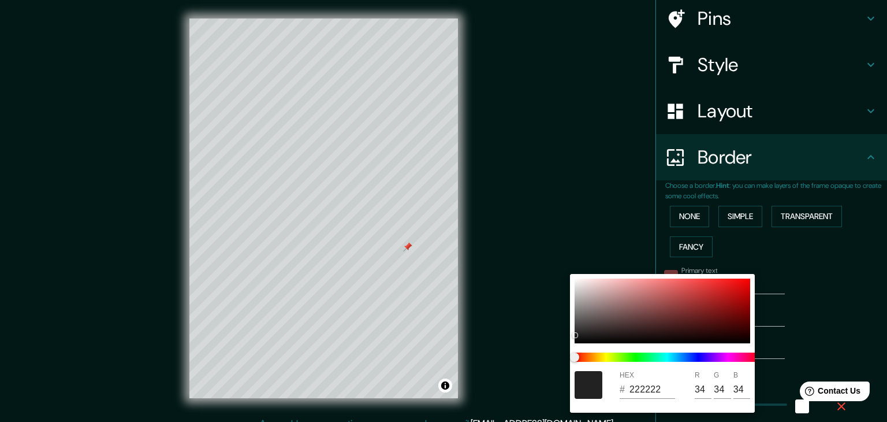
click at [590, 214] on div at bounding box center [443, 211] width 887 height 422
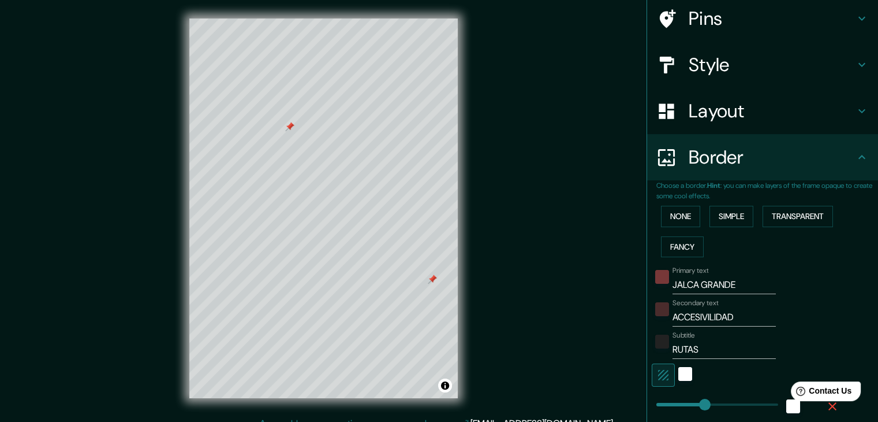
click at [288, 129] on div at bounding box center [289, 126] width 9 height 9
drag, startPoint x: 288, startPoint y: 121, endPoint x: 296, endPoint y: 128, distance: 10.6
click at [296, 128] on div at bounding box center [297, 132] width 9 height 9
click at [299, 132] on div at bounding box center [297, 132] width 9 height 9
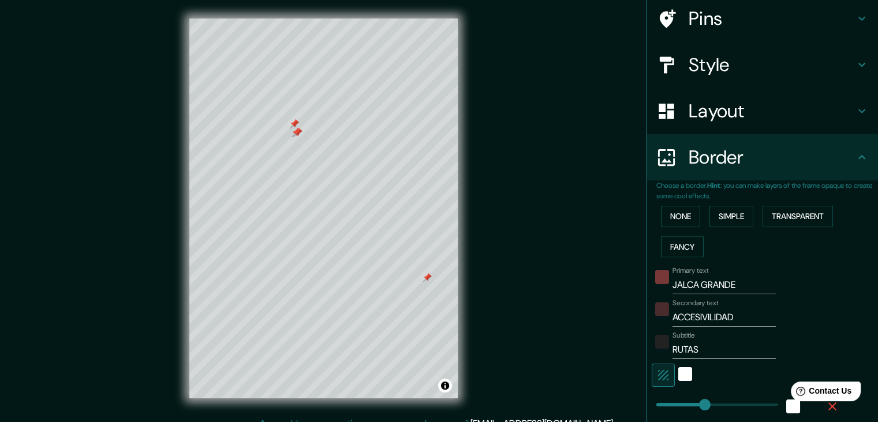
click at [299, 132] on div at bounding box center [297, 132] width 9 height 9
click at [299, 132] on div at bounding box center [296, 132] width 9 height 9
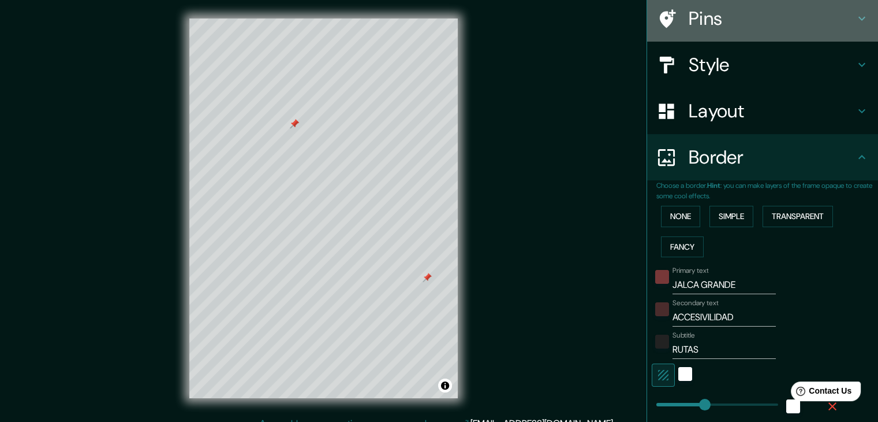
click at [855, 18] on icon at bounding box center [862, 19] width 14 height 14
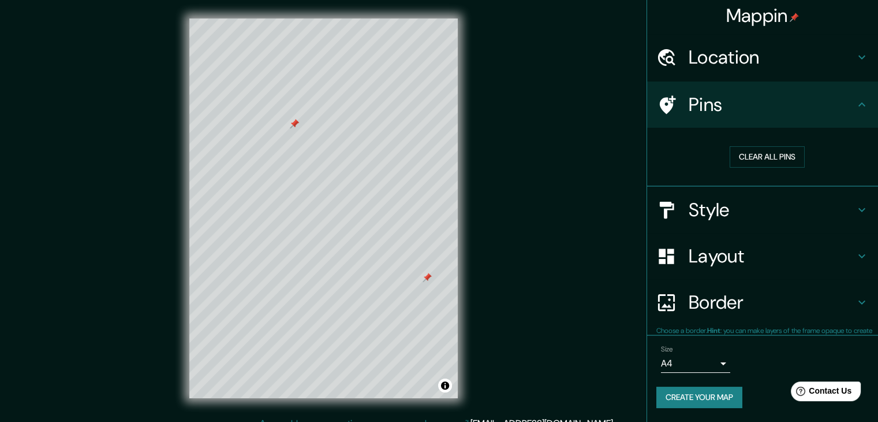
scroll to position [2, 0]
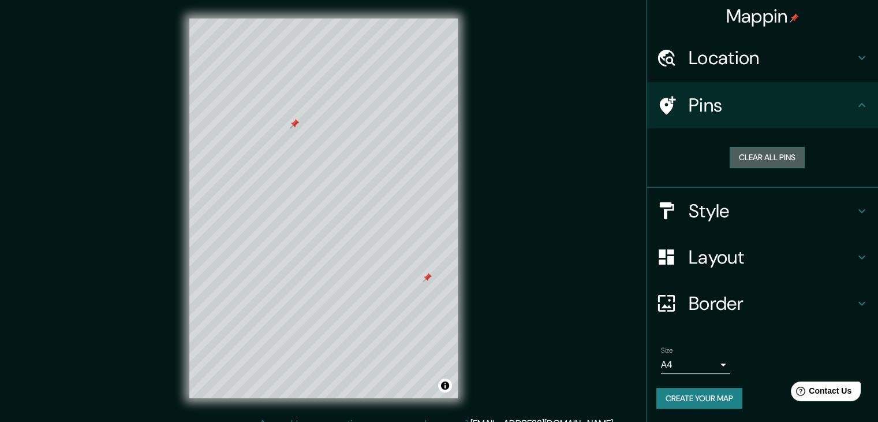
click at [764, 156] on button "Clear all pins" at bounding box center [767, 157] width 75 height 21
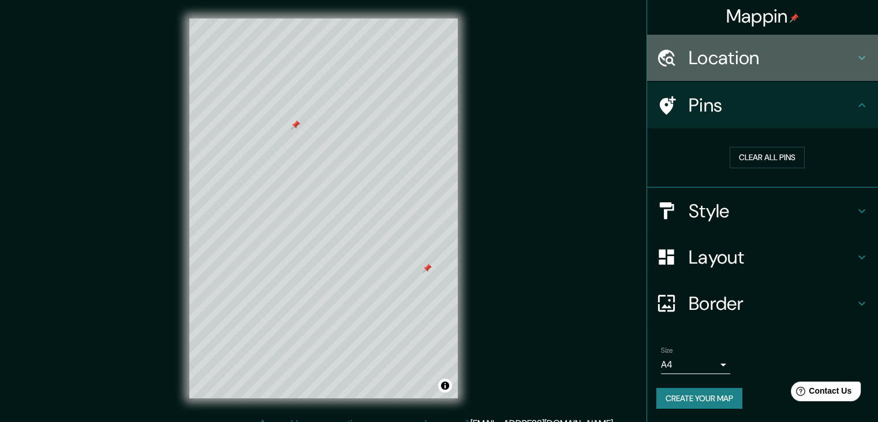
click at [855, 62] on icon at bounding box center [862, 58] width 14 height 14
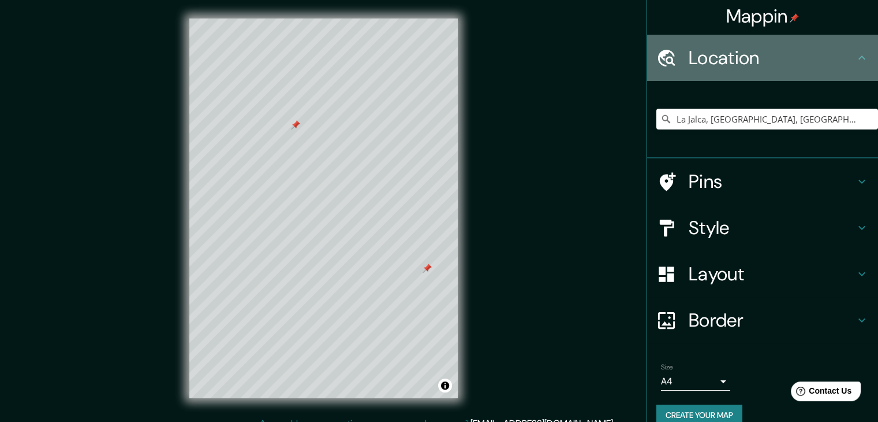
click at [855, 62] on icon at bounding box center [862, 58] width 14 height 14
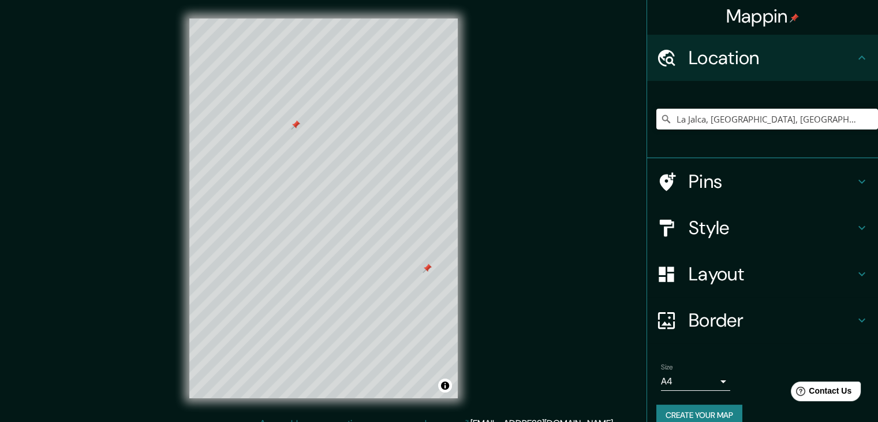
scroll to position [20, 0]
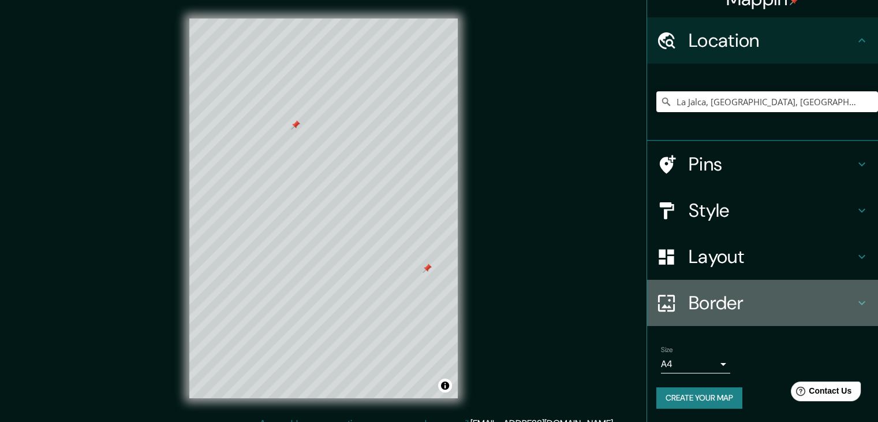
click at [856, 302] on icon at bounding box center [862, 303] width 14 height 14
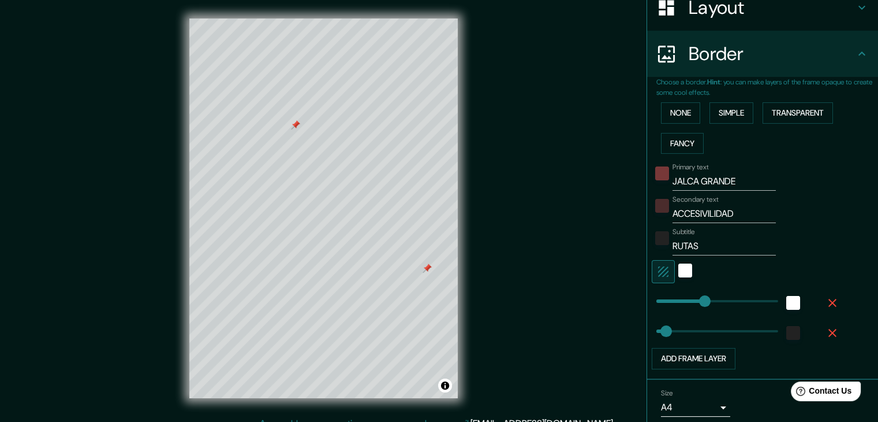
scroll to position [234, 0]
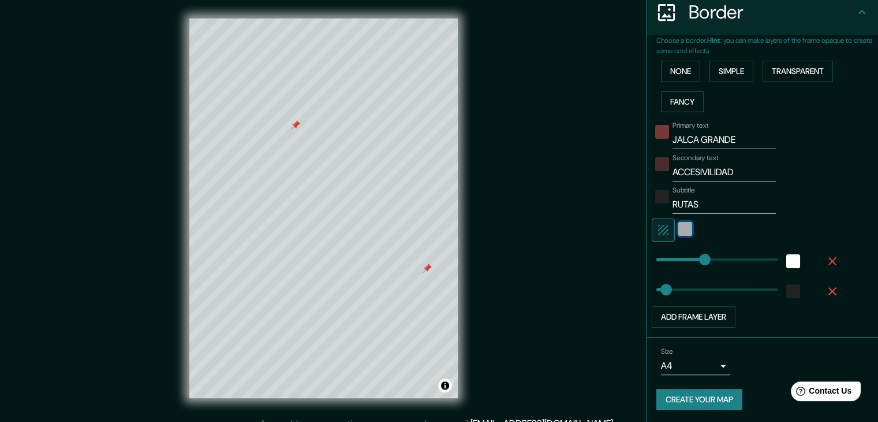
click at [683, 229] on div "white" at bounding box center [686, 229] width 14 height 14
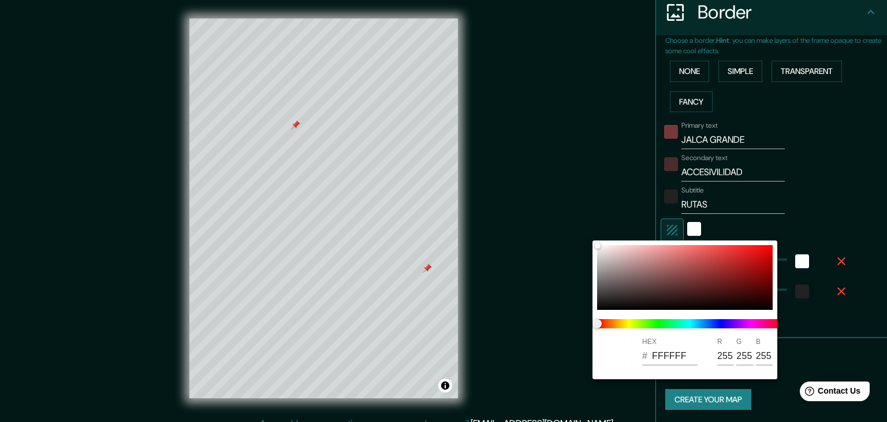
click at [688, 225] on div at bounding box center [443, 211] width 887 height 422
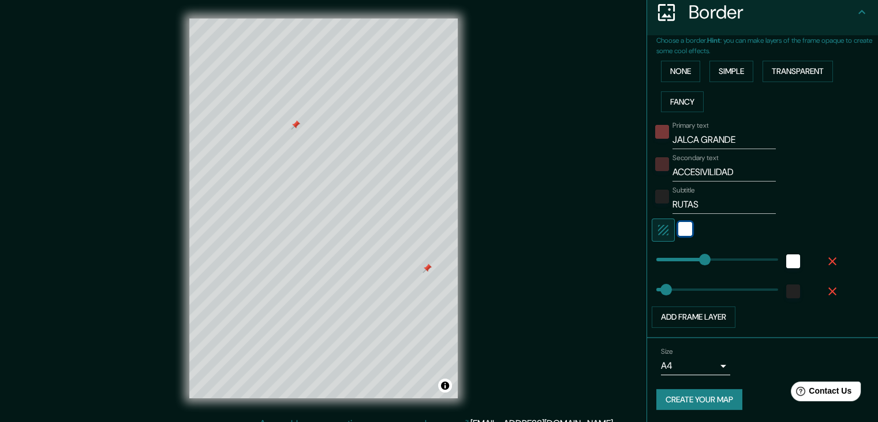
scroll to position [13, 0]
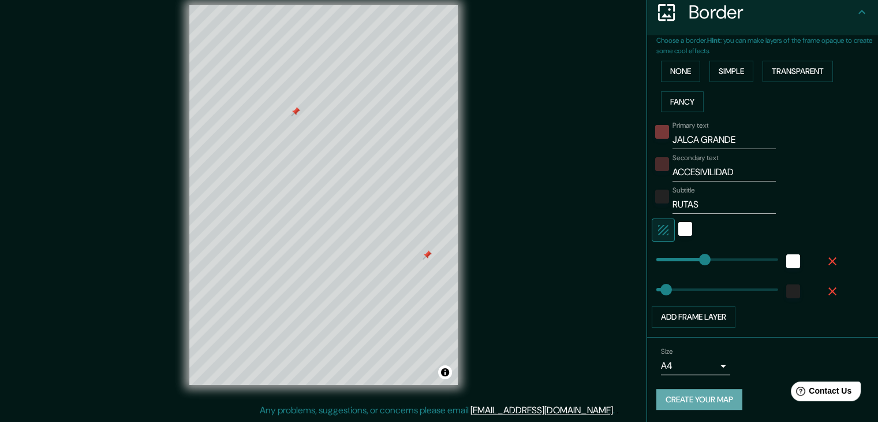
click at [709, 400] on button "Create your map" at bounding box center [700, 399] width 86 height 21
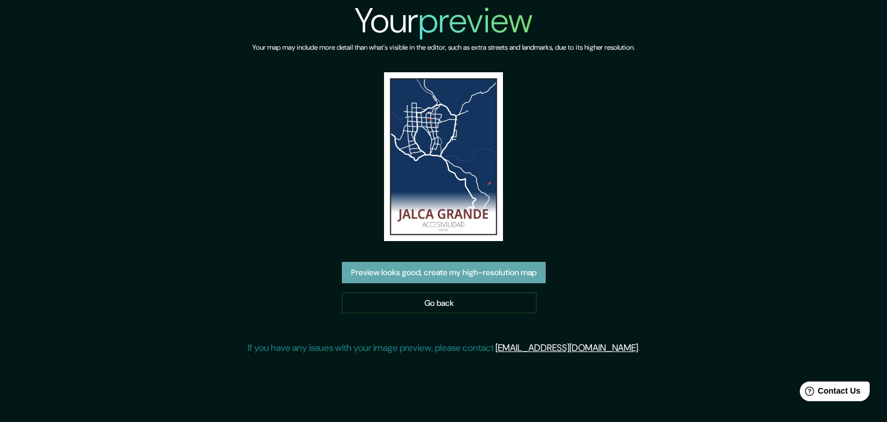
click at [478, 266] on button "Preview looks good, create my high-resolution map" at bounding box center [444, 272] width 204 height 21
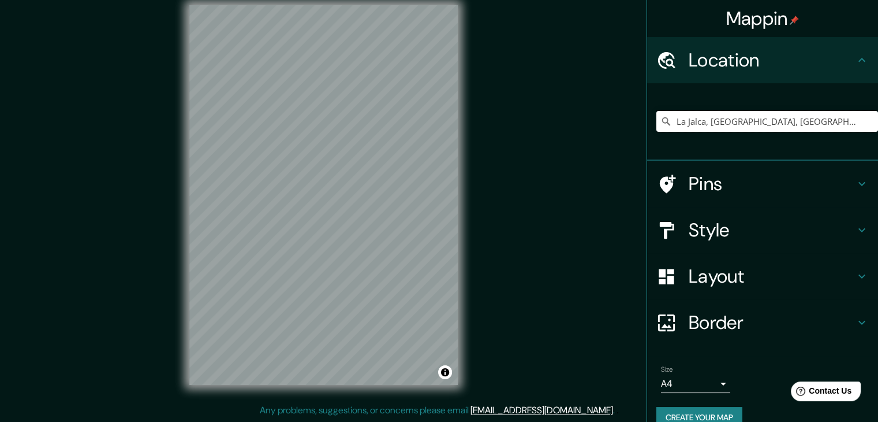
click at [855, 124] on input "La Jalca, [GEOGRAPHIC_DATA], [GEOGRAPHIC_DATA]" at bounding box center [768, 121] width 222 height 21
click at [661, 119] on icon at bounding box center [667, 122] width 12 height 12
click at [661, 118] on icon at bounding box center [667, 122] width 12 height 12
click at [599, 108] on div "Mappin Location [GEOGRAPHIC_DATA], [GEOGRAPHIC_DATA], [GEOGRAPHIC_DATA] Pins St…" at bounding box center [439, 204] width 878 height 435
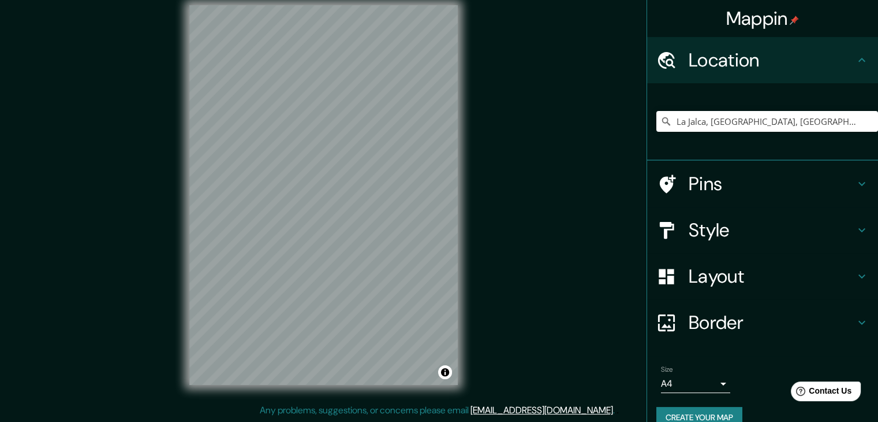
click at [599, 108] on div "Mappin Location [GEOGRAPHIC_DATA], [GEOGRAPHIC_DATA], [GEOGRAPHIC_DATA] Pins St…" at bounding box center [439, 204] width 878 height 435
drag, startPoint x: 599, startPoint y: 108, endPoint x: 480, endPoint y: 159, distance: 129.6
click at [480, 159] on div "Mappin Location [GEOGRAPHIC_DATA], [GEOGRAPHIC_DATA], [GEOGRAPHIC_DATA] Pins St…" at bounding box center [439, 204] width 878 height 435
click at [852, 124] on input "La Jalca, [GEOGRAPHIC_DATA], [GEOGRAPHIC_DATA]" at bounding box center [768, 121] width 222 height 21
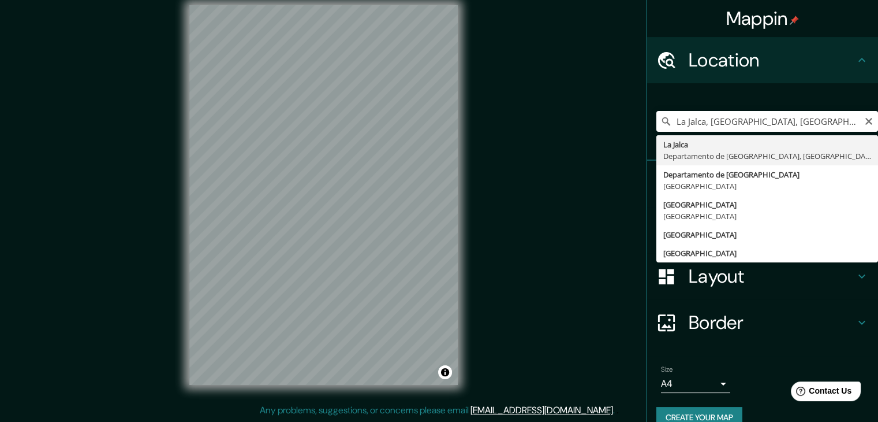
type input "La Jalca, [GEOGRAPHIC_DATA], [GEOGRAPHIC_DATA]"
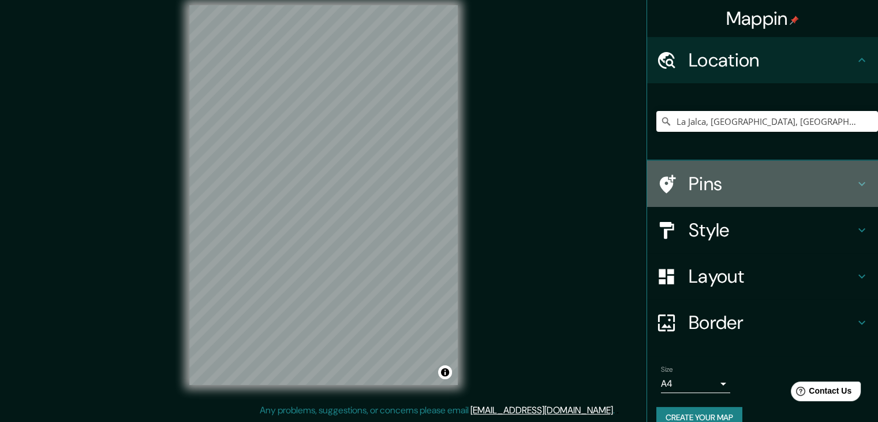
click at [709, 189] on h4 "Pins" at bounding box center [772, 183] width 166 height 23
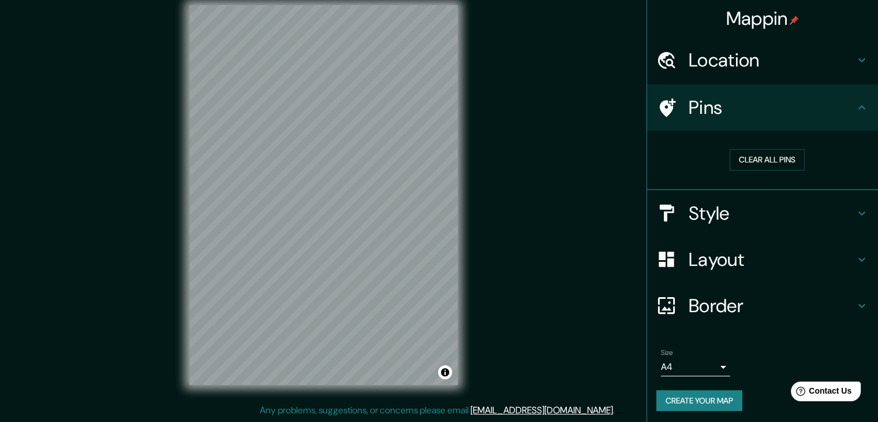
click at [730, 147] on div "Clear all pins" at bounding box center [768, 160] width 222 height 40
click at [330, 80] on div at bounding box center [330, 77] width 9 height 9
click at [330, 79] on div at bounding box center [330, 77] width 9 height 9
drag, startPoint x: 423, startPoint y: 234, endPoint x: 415, endPoint y: 240, distance: 9.9
click at [415, 240] on div at bounding box center [413, 236] width 9 height 9
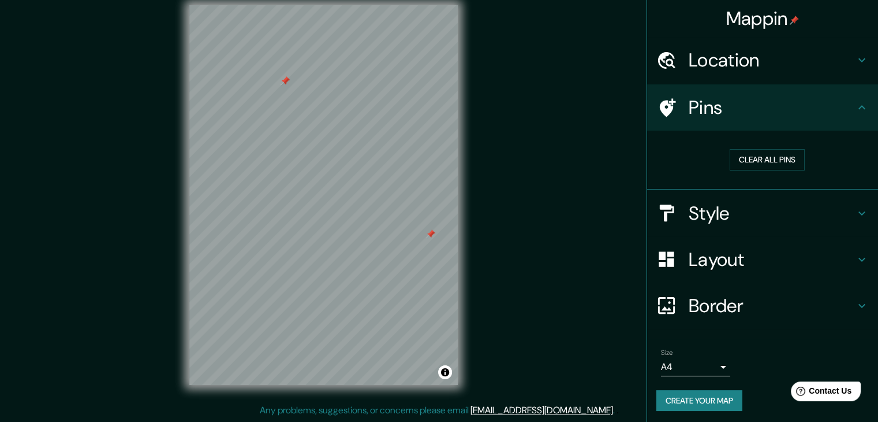
click at [859, 263] on icon at bounding box center [862, 259] width 14 height 14
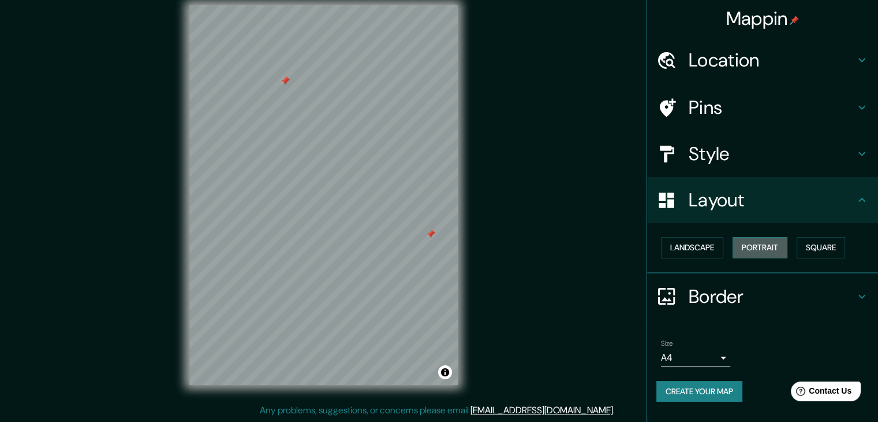
click at [759, 250] on button "Portrait" at bounding box center [760, 247] width 55 height 21
click at [707, 243] on button "Landscape" at bounding box center [692, 247] width 62 height 21
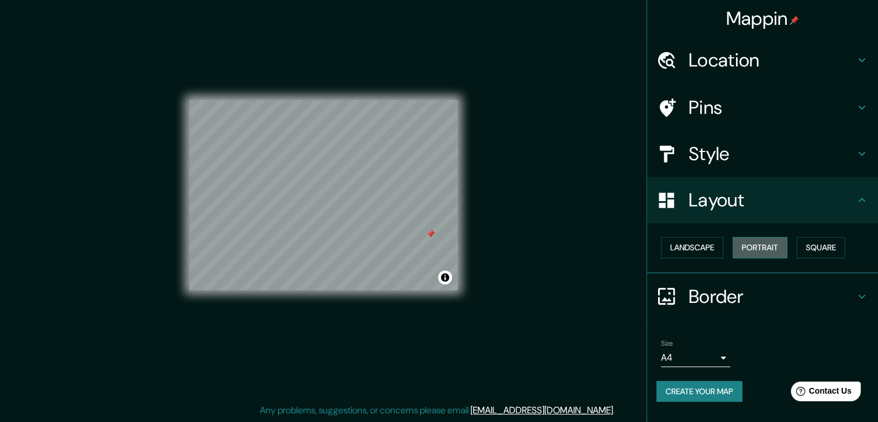
click at [774, 241] on button "Portrait" at bounding box center [760, 247] width 55 height 21
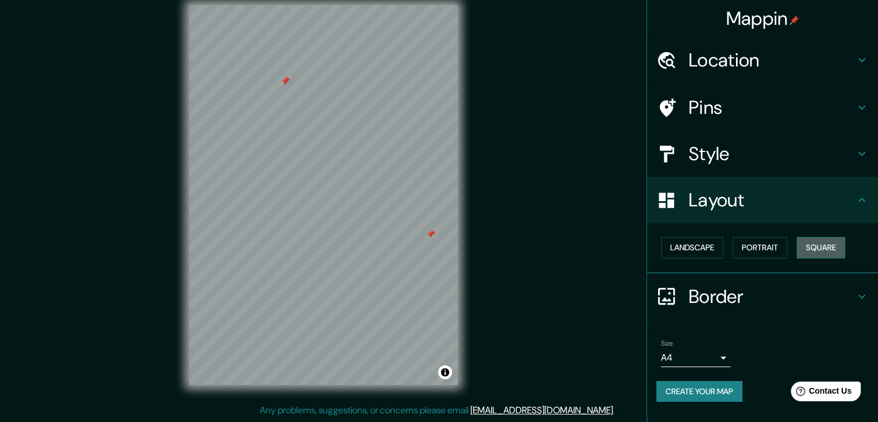
click at [836, 247] on button "Square" at bounding box center [821, 247] width 49 height 21
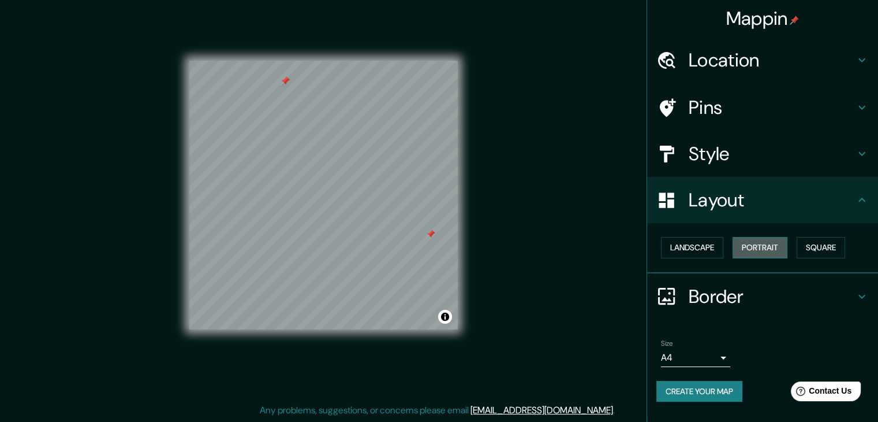
click at [770, 247] on button "Portrait" at bounding box center [760, 247] width 55 height 21
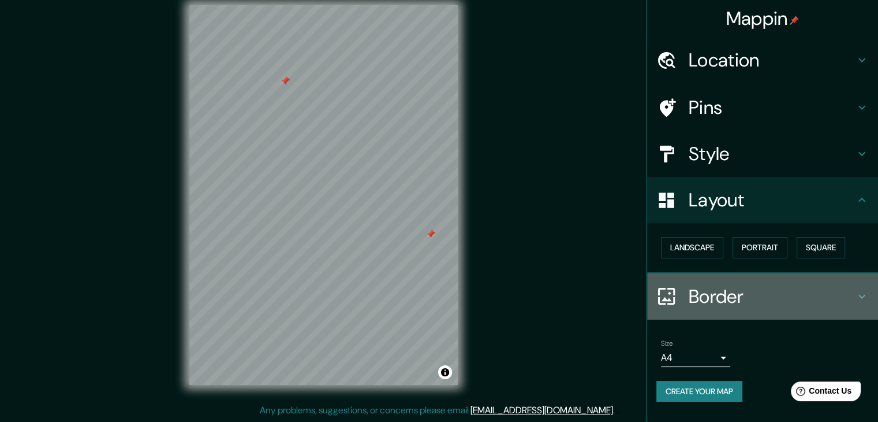
click at [859, 294] on icon at bounding box center [862, 296] width 7 height 4
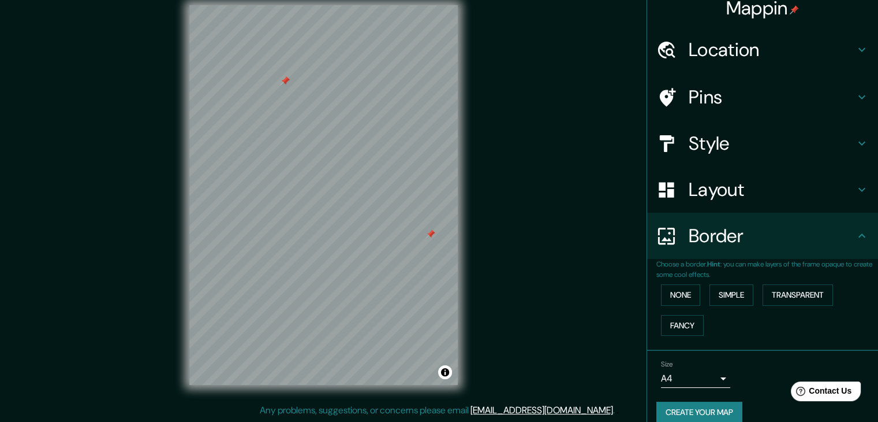
scroll to position [12, 0]
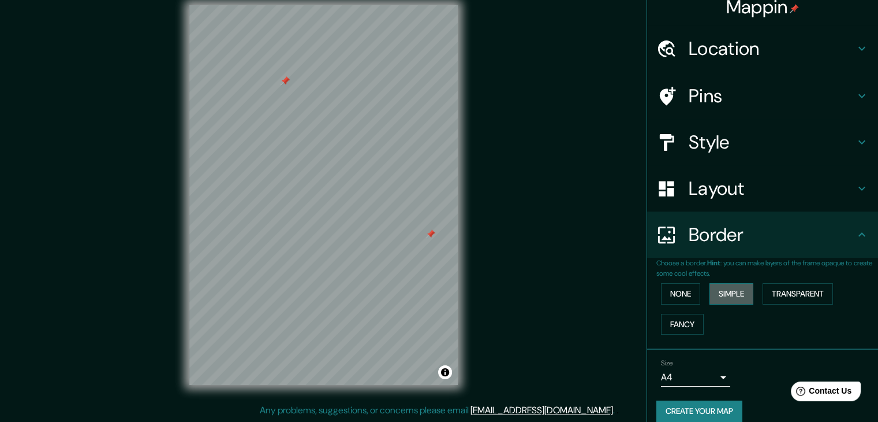
click at [730, 289] on button "Simple" at bounding box center [732, 293] width 44 height 21
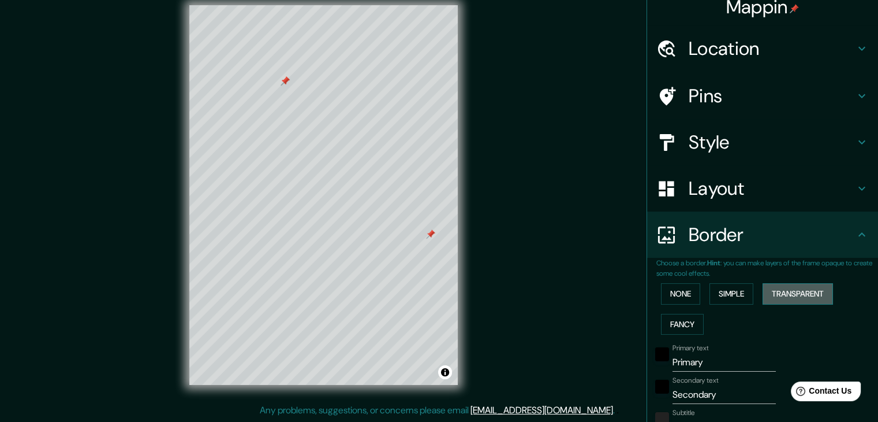
click at [781, 289] on button "Transparent" at bounding box center [798, 293] width 70 height 21
click at [683, 326] on button "Fancy" at bounding box center [682, 324] width 43 height 21
click at [732, 292] on button "Simple" at bounding box center [732, 293] width 44 height 21
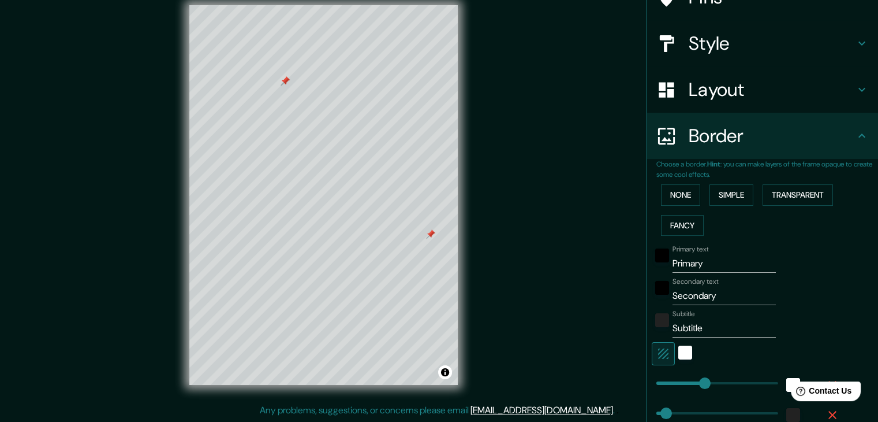
scroll to position [117, 0]
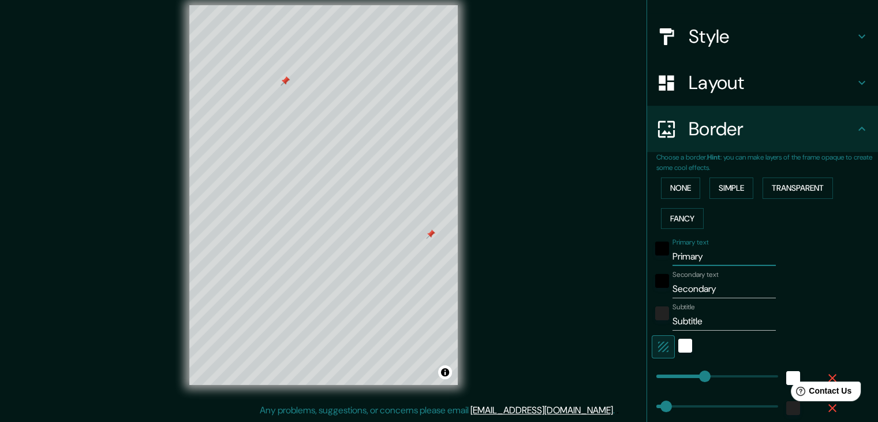
click at [698, 254] on input "Primary" at bounding box center [724, 256] width 103 height 18
type input "Primar"
type input "37"
type input "Prima"
type input "37"
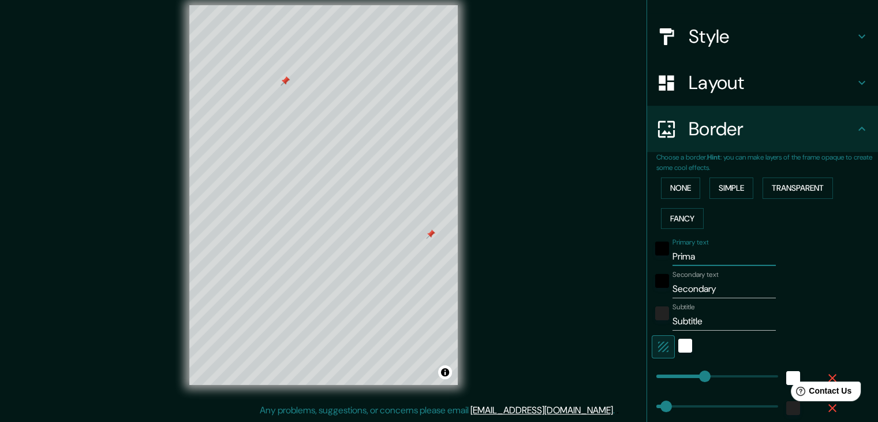
type input "Prim"
type input "37"
type input "Pri"
type input "37"
type input "Pr"
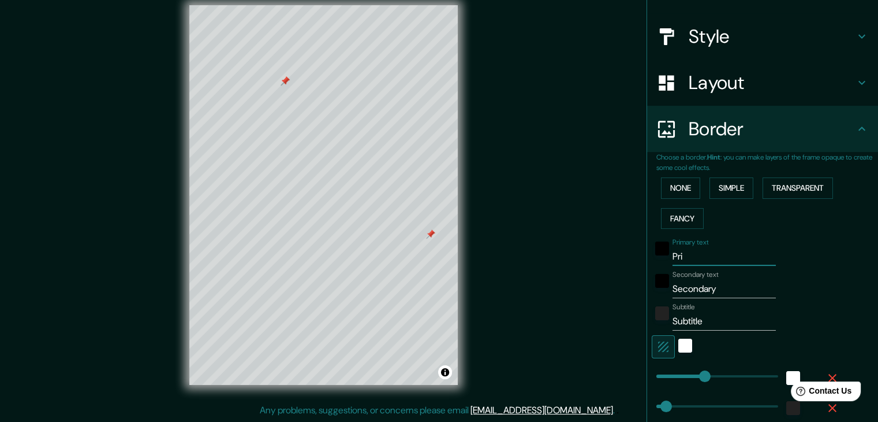
type input "37"
type input "P"
type input "37"
type input "L"
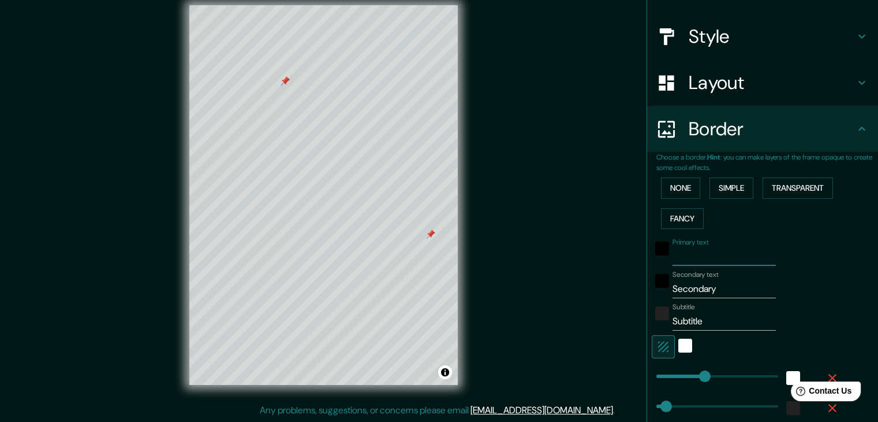
type input "37"
type input "LA"
type input "37"
type input "LA"
type input "37"
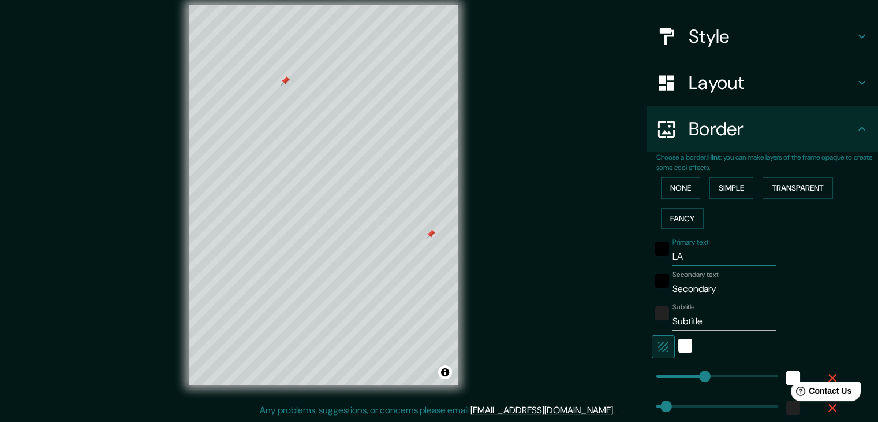
type input "LA J"
type input "37"
type input "LA JA"
type input "37"
type input "LA JAL"
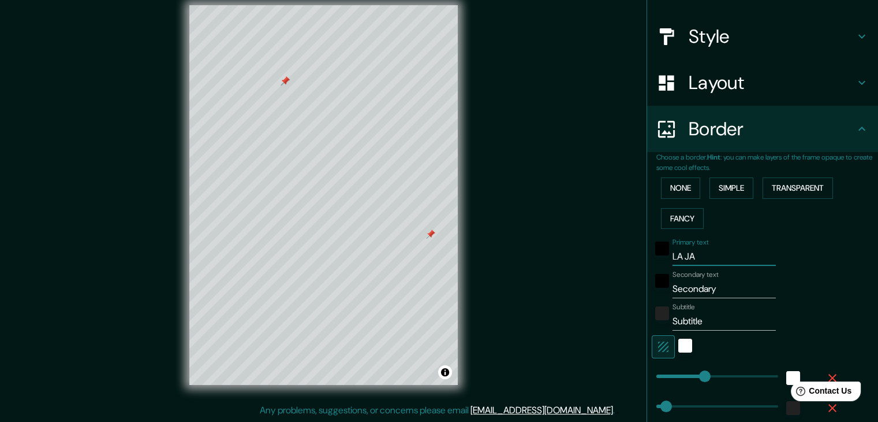
type input "37"
type input "LA JALC"
type input "37"
type input "LA JALCA"
type input "37"
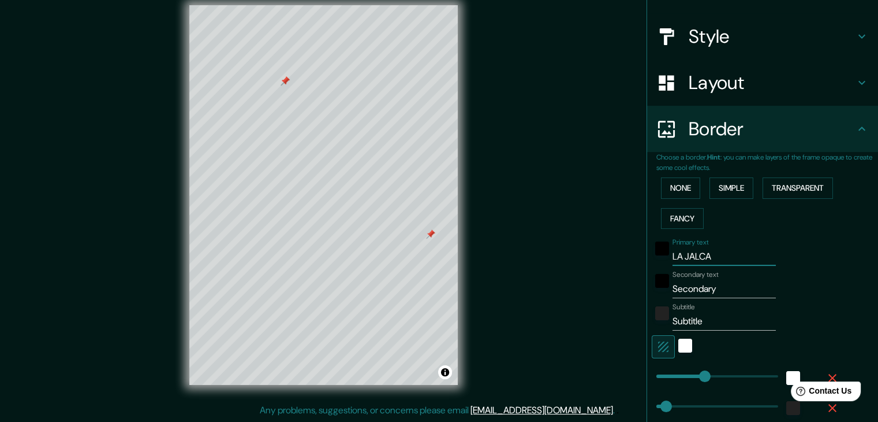
type input "LA JALCA"
type input "37"
type input "LA JALCA G"
type input "37"
type input "LA JALCA GR"
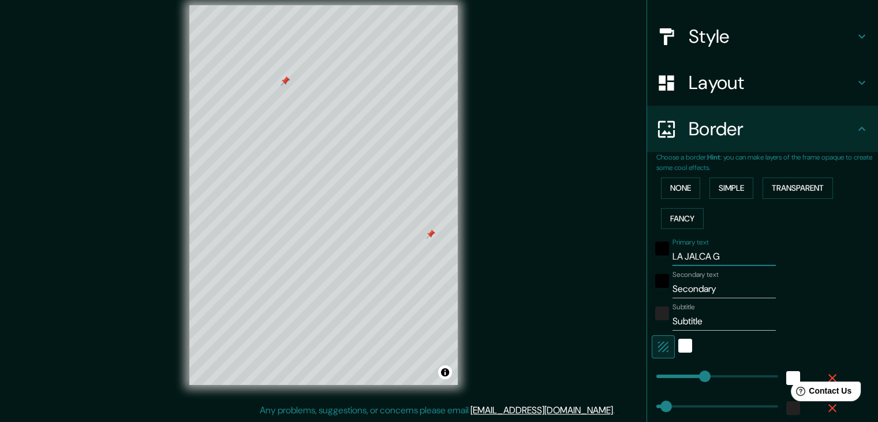
type input "37"
type input "LA JALCA GRA"
type input "37"
type input "LA JALCA GRAN"
type input "37"
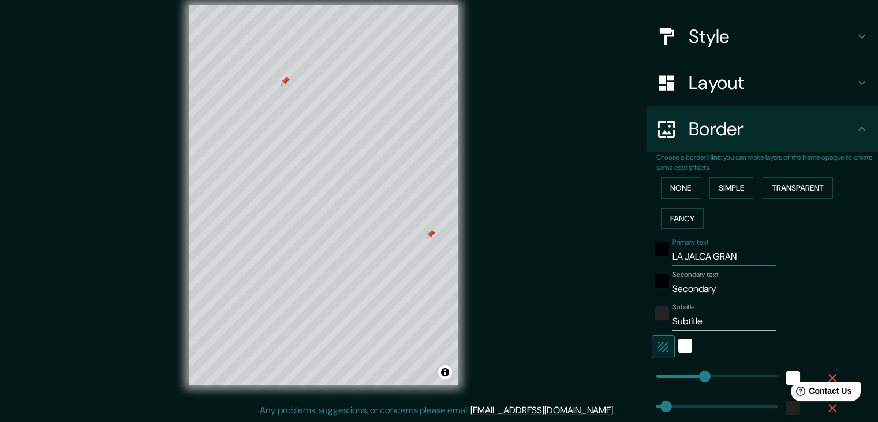
type input "LA JALCA GRA"
type input "37"
type input "L"
type input "37"
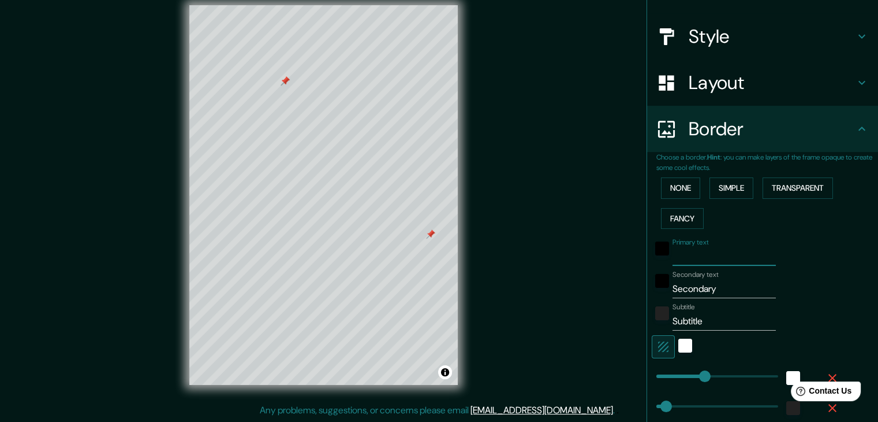
type input "J"
type input "37"
type input "JA"
type input "37"
type input "JAL"
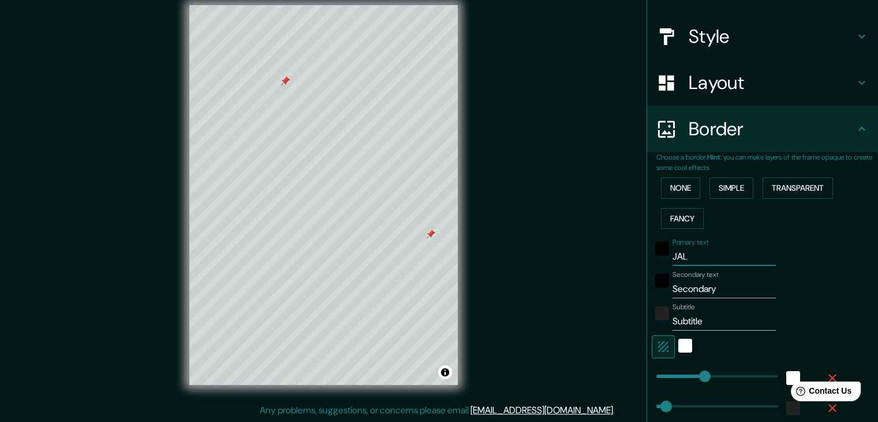
type input "37"
type input "JALC"
type input "37"
type input "JALCA"
type input "37"
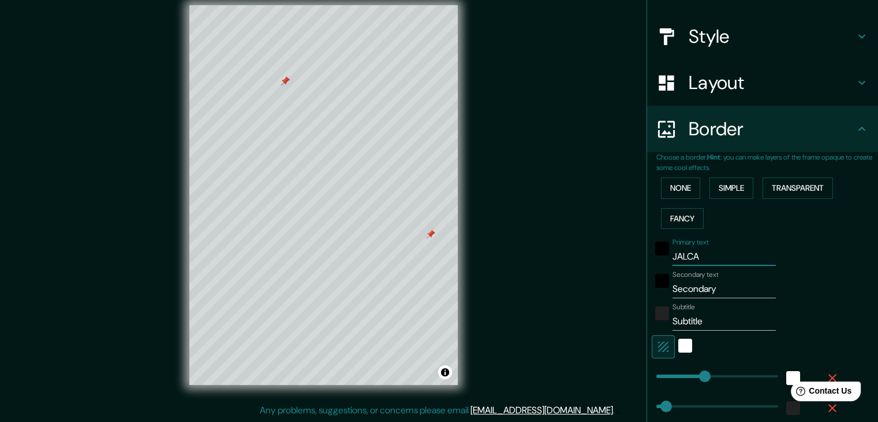
type input "JALCA"
type input "37"
type input "JALCA R"
type input "37"
type input "JALCA"
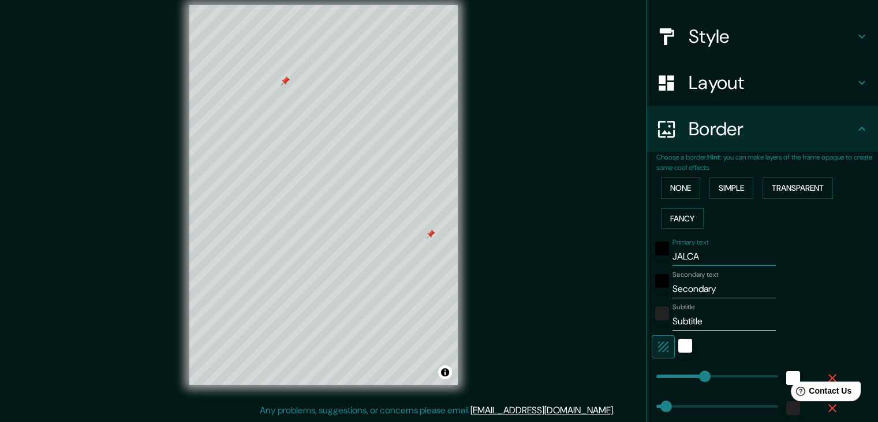
type input "37"
type input "JALCA G"
type input "37"
type input "JALCA GR"
type input "37"
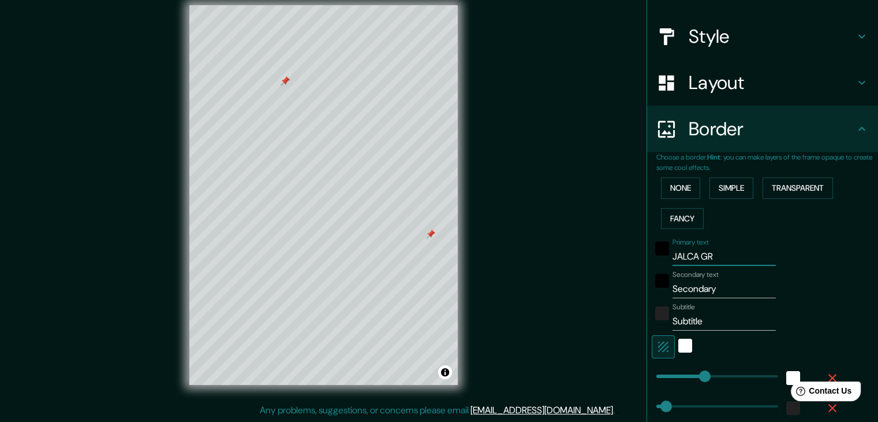
type input "JALCA GRA"
type input "37"
type input "JALCA GRAN"
type input "37"
type input "JALCA GRAND"
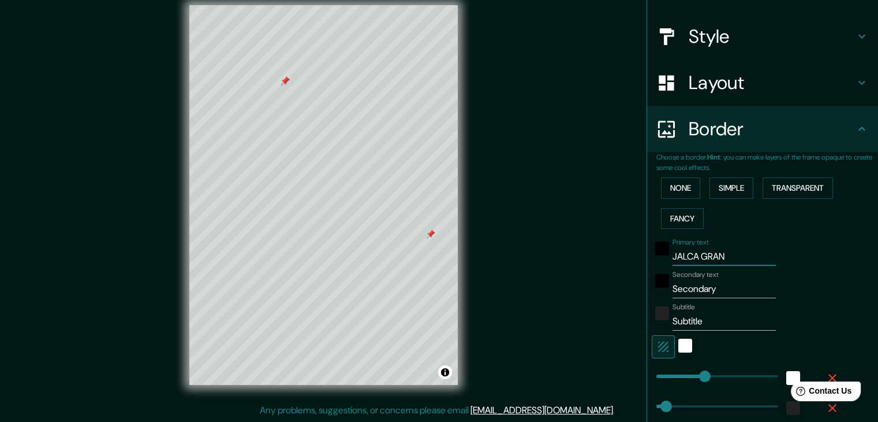
type input "37"
type input "JALCA GRANDE"
type input "37"
type input "JALCA GRANDE"
click at [707, 293] on input "Secondary" at bounding box center [724, 289] width 103 height 18
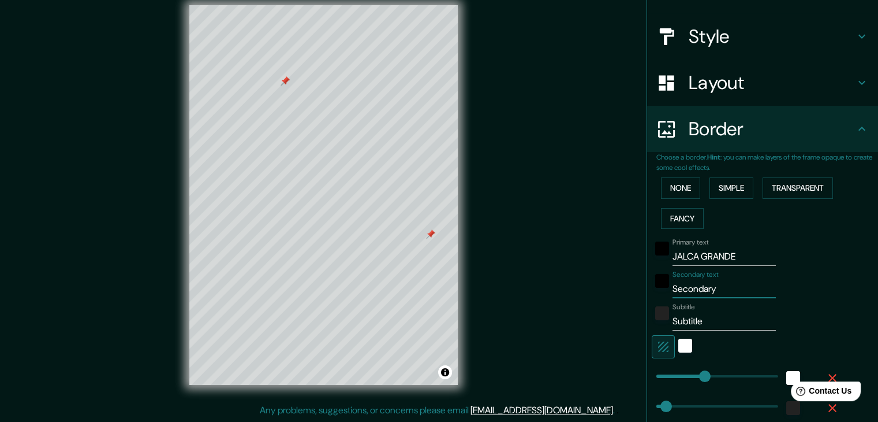
type input "Secondar"
type input "37"
type input "Seconda"
type input "37"
type input "Second"
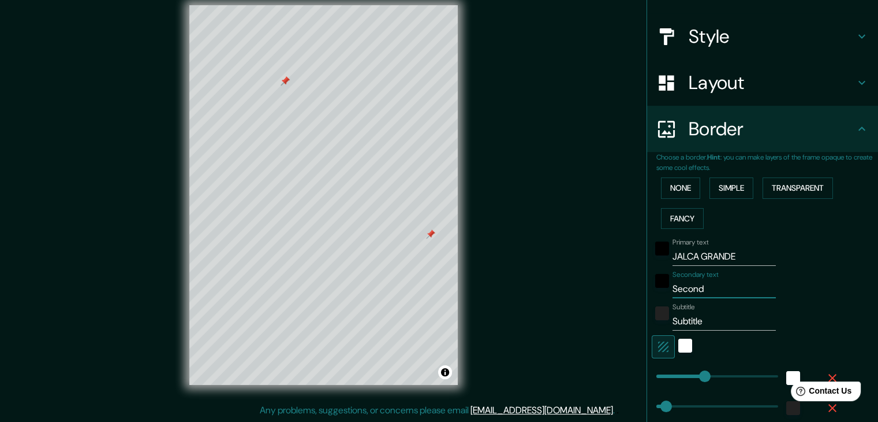
type input "37"
type input "Secon"
type input "37"
type input "Seco"
type input "37"
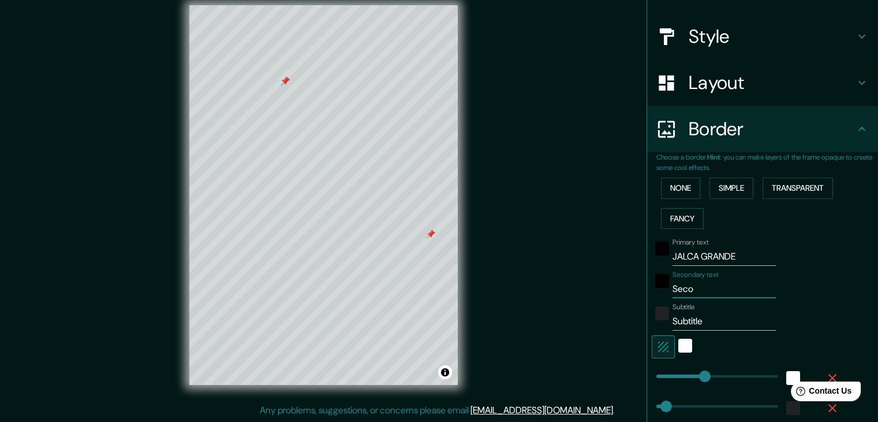
type input "Sec"
type input "37"
type input "Se"
type input "37"
type input "S"
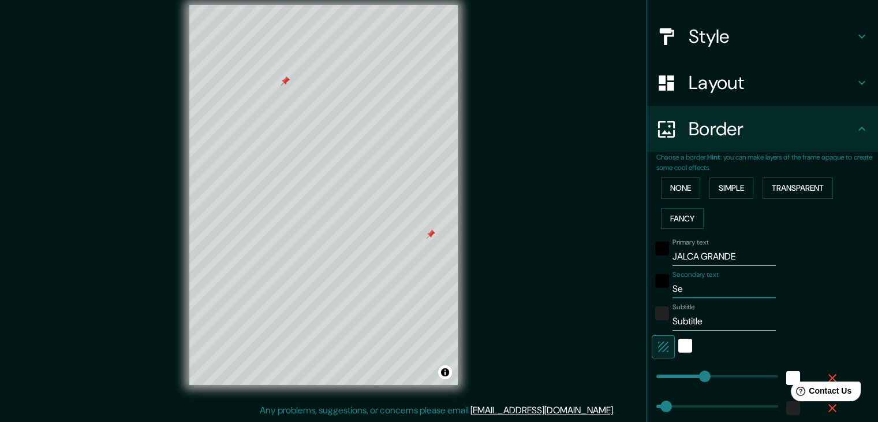
type input "37"
type input "A"
type input "37"
type input "AC"
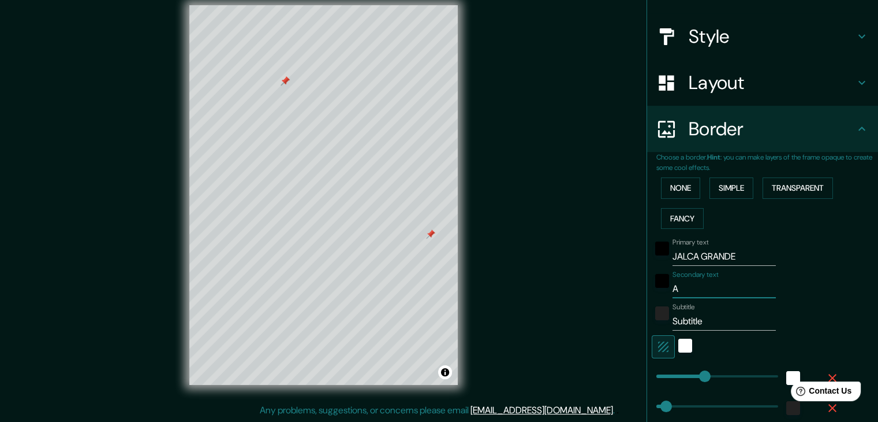
type input "37"
type input "ACE"
type input "37"
type input "ACEC"
type input "37"
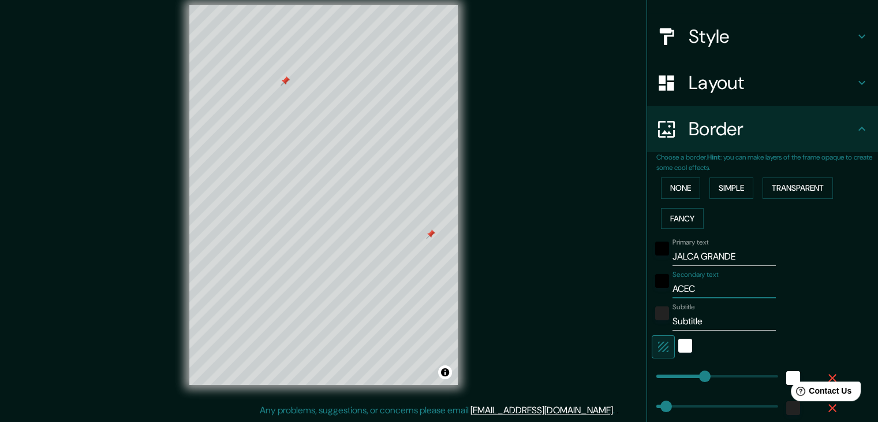
type input "ACE"
type input "37"
type input "AC"
type input "37"
type input "ACC"
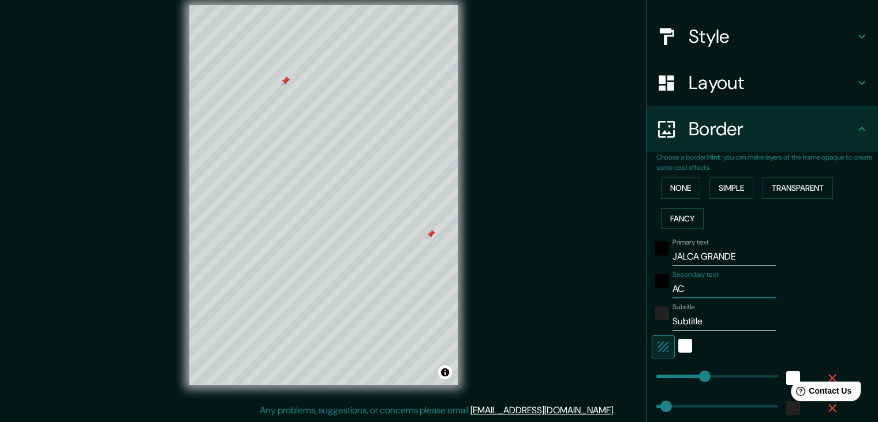
type input "37"
type input "ACCE"
type input "37"
type input "ACCES"
type input "37"
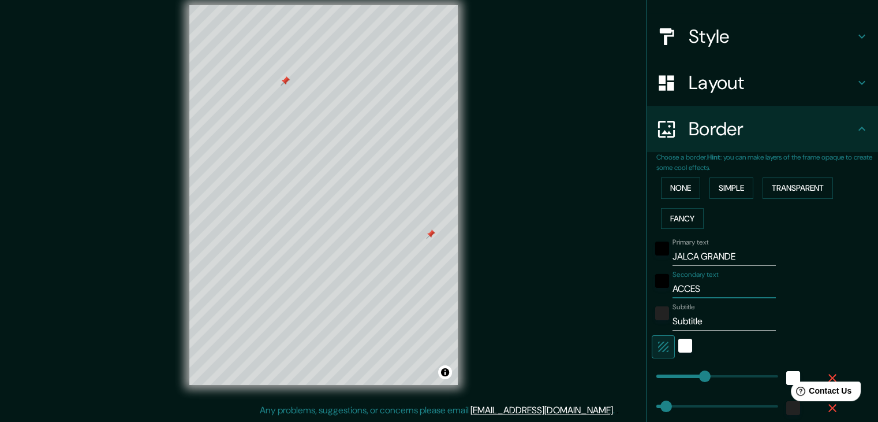
type input "ACCESU"
type input "37"
type input "ACCES"
type input "37"
type input "ACCESI"
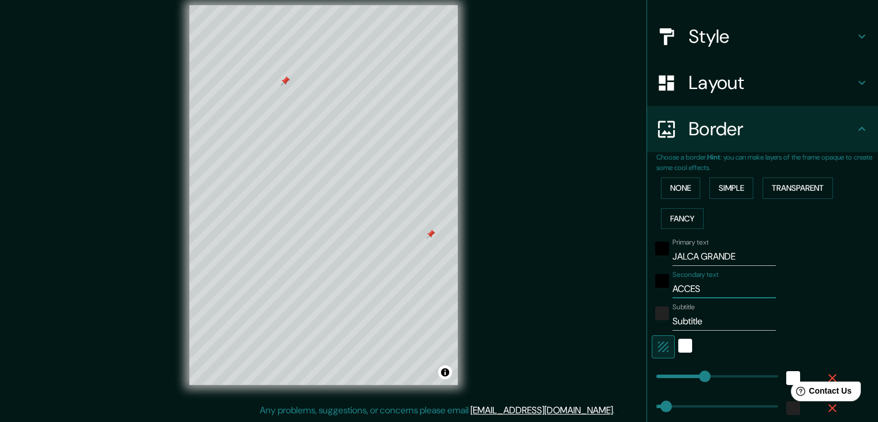
type input "37"
type input "ACCESIN"
type input "37"
type input "ACCESI"
type input "37"
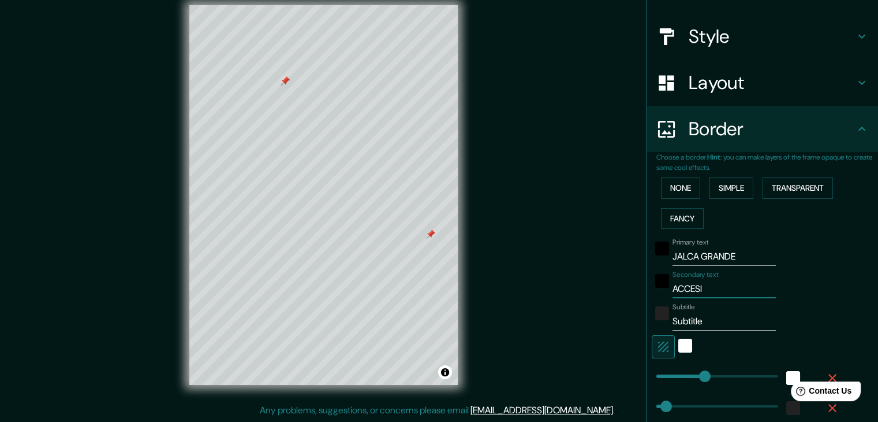
type input "ACCESIB"
type input "37"
type input "ACCESIBI"
type input "37"
type input "ACCESIBIL"
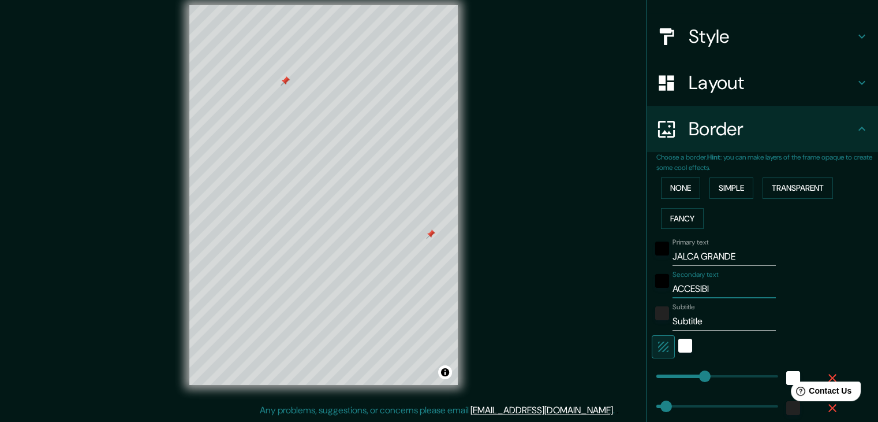
type input "37"
type input "ACCESIBILI"
type input "37"
type input "ACCESIBILID"
type input "37"
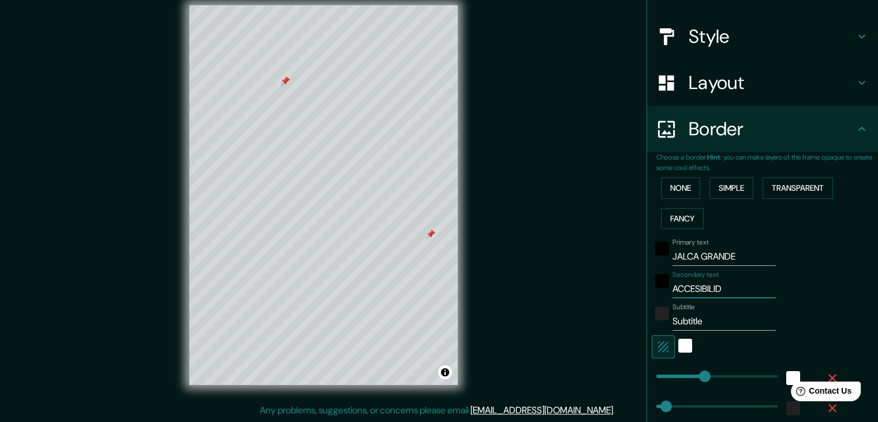
type input "ACCESIBILIDA"
type input "37"
type input "ACCESIBILIDAD"
type input "37"
type input "ACCESIBILIDAD"
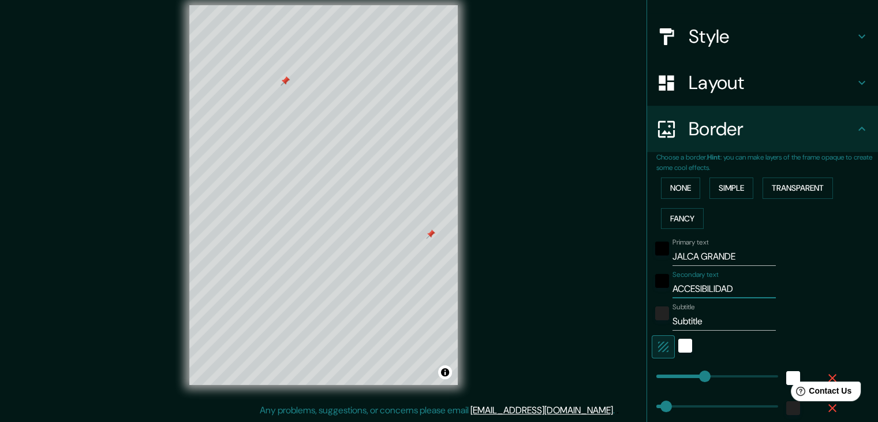
type input "37"
type input "ACCESIBILIDAD"
click at [338, 365] on div at bounding box center [337, 364] width 9 height 9
click at [698, 322] on input "Subtitle" at bounding box center [724, 321] width 103 height 18
type input "Subtitl"
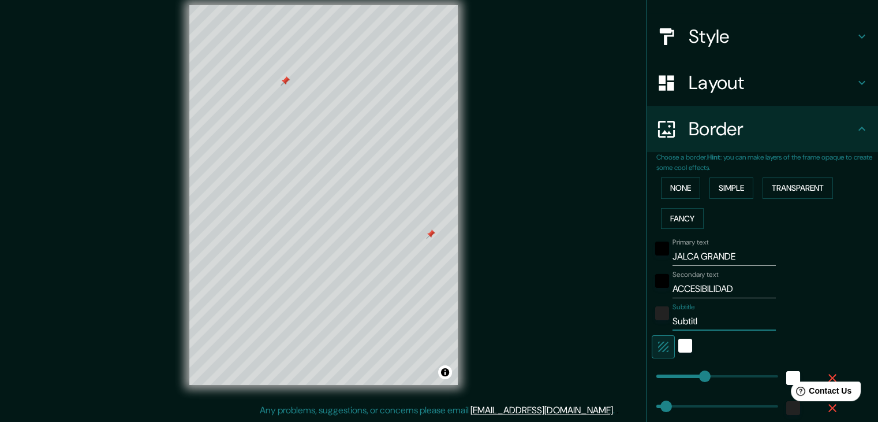
type input "37"
type input "Subtit"
type input "37"
type input "Subti"
type input "37"
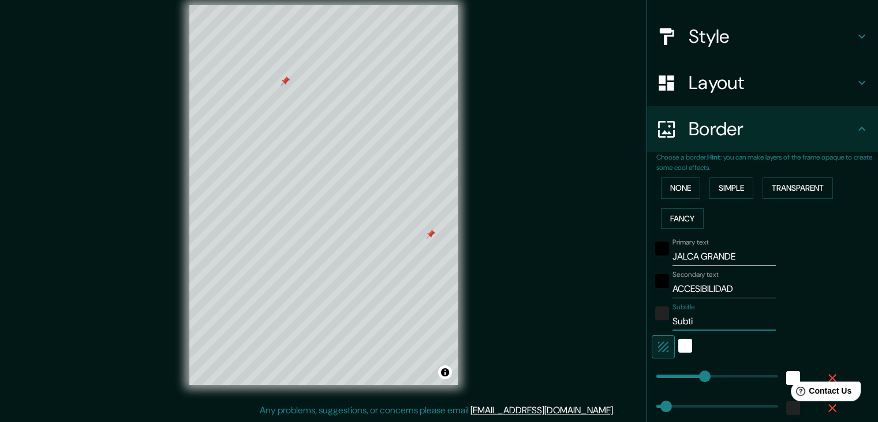
type input "Subt"
type input "37"
type input "Sub"
type input "37"
type input "Su"
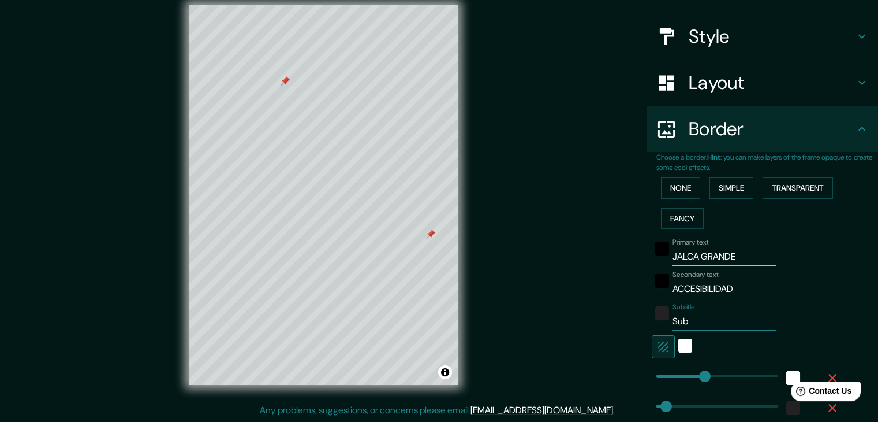
type input "37"
type input "S"
type input "37"
type input "R"
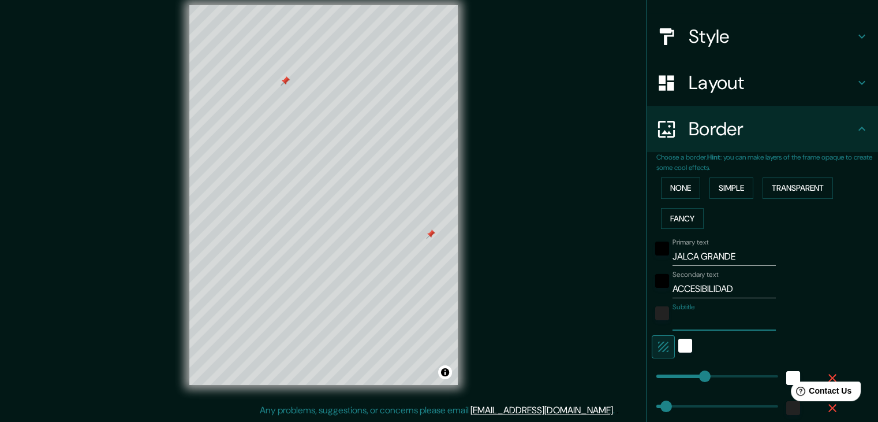
type input "37"
type input "RU"
type input "37"
type input "RUT"
type input "37"
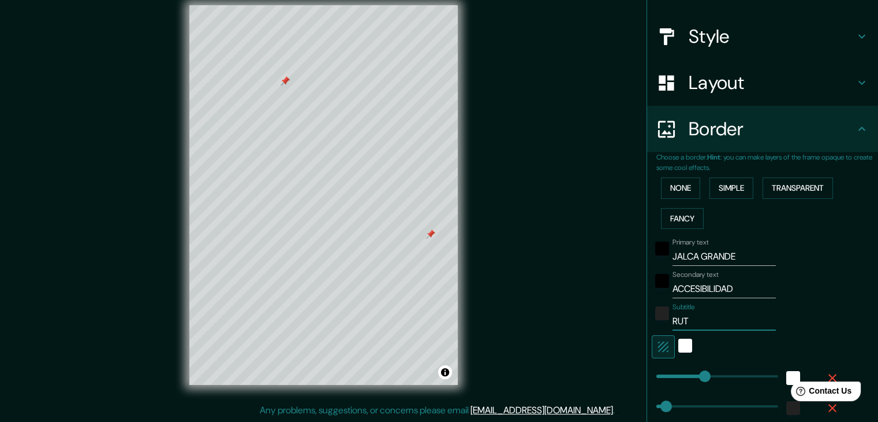
type input "RUTA"
type input "37"
type input "RUTAS"
type input "37"
type input "RUTASS"
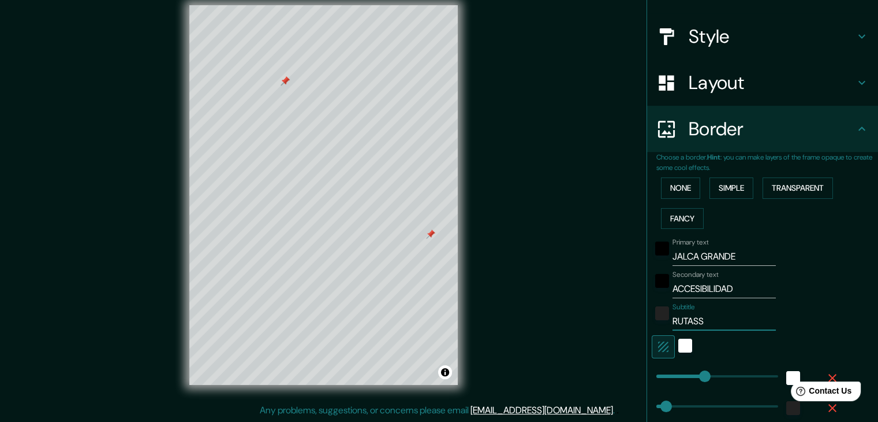
type input "37"
type input "RUTAS"
type input "37"
type input "RUTAS"
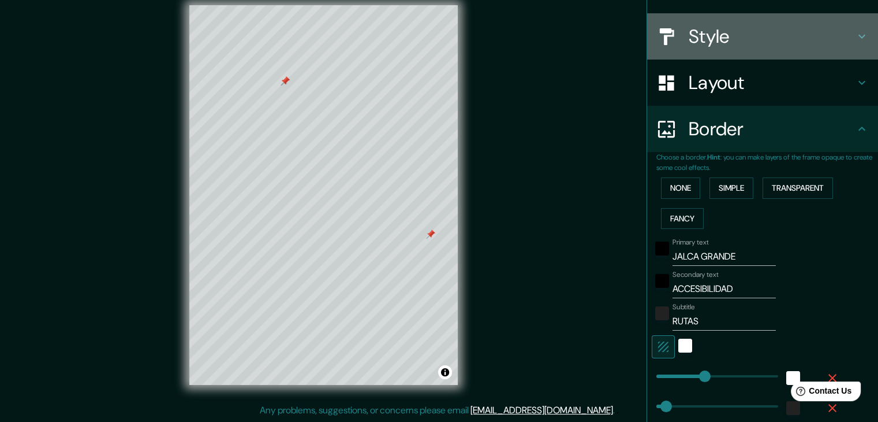
click at [855, 35] on icon at bounding box center [862, 36] width 14 height 14
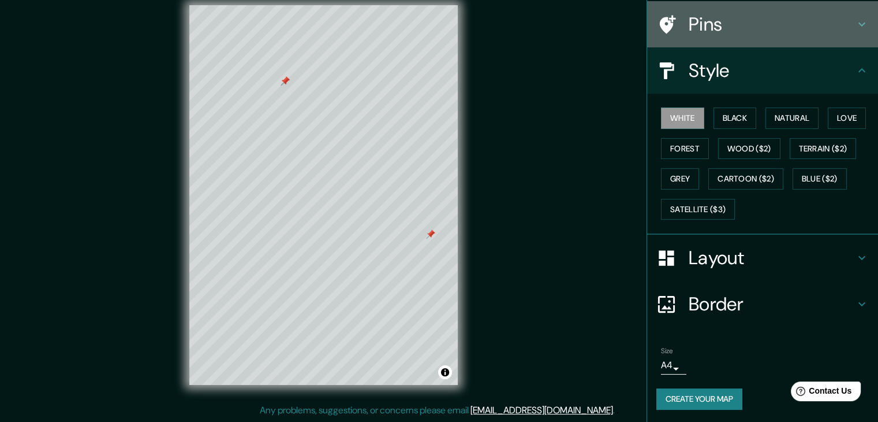
click at [848, 35] on div "Pins" at bounding box center [762, 24] width 231 height 46
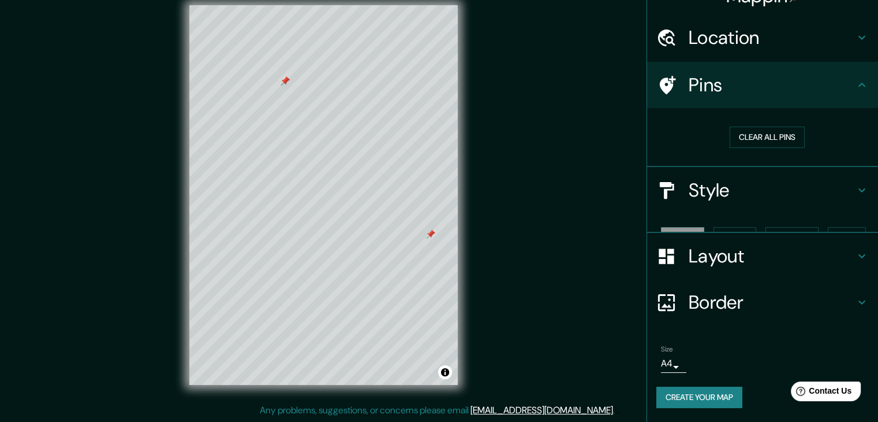
scroll to position [2, 0]
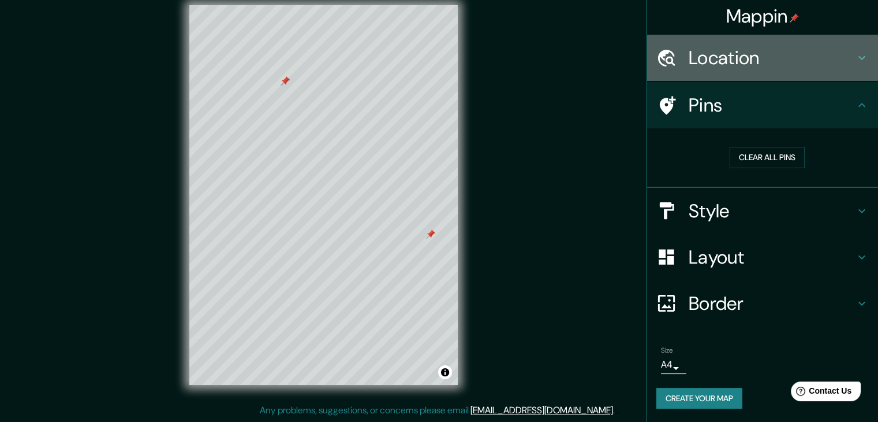
click at [848, 35] on div "Location" at bounding box center [762, 58] width 231 height 46
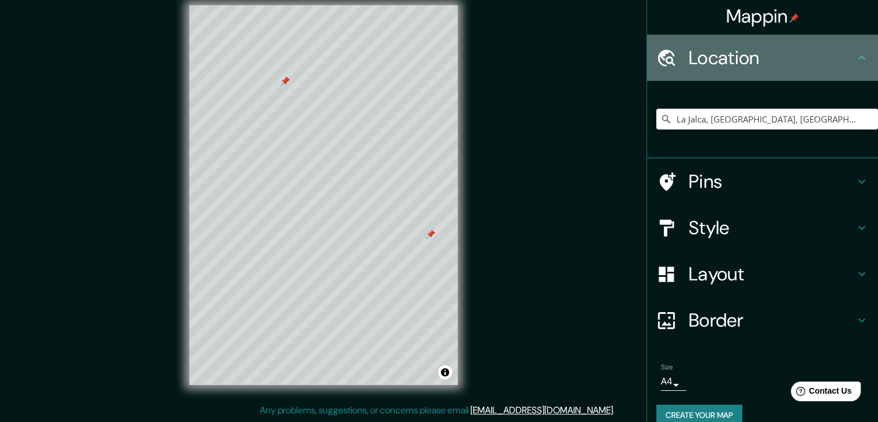
click at [848, 35] on div "Location" at bounding box center [762, 58] width 231 height 46
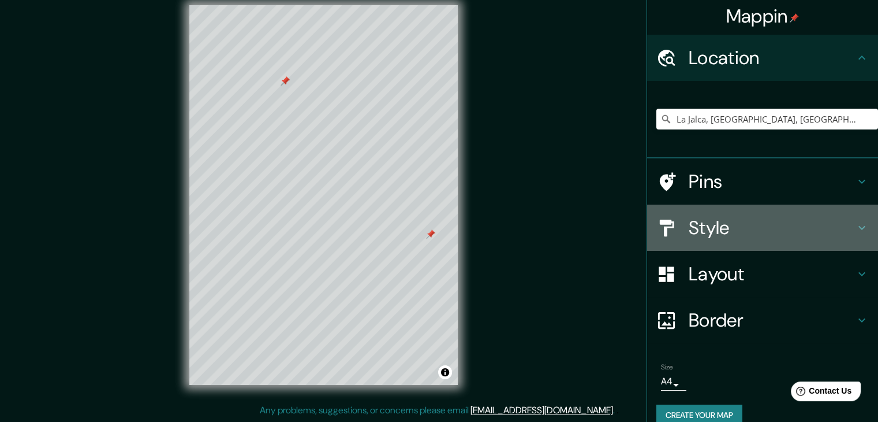
click at [855, 226] on icon at bounding box center [862, 228] width 14 height 14
type input "37"
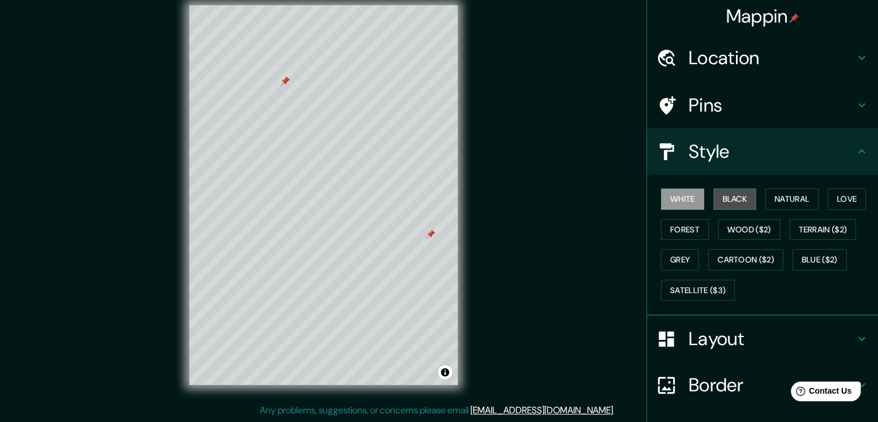
click at [720, 196] on button "Black" at bounding box center [735, 198] width 43 height 21
click at [679, 194] on button "White" at bounding box center [682, 198] width 43 height 21
click at [778, 202] on button "Natural" at bounding box center [792, 198] width 53 height 21
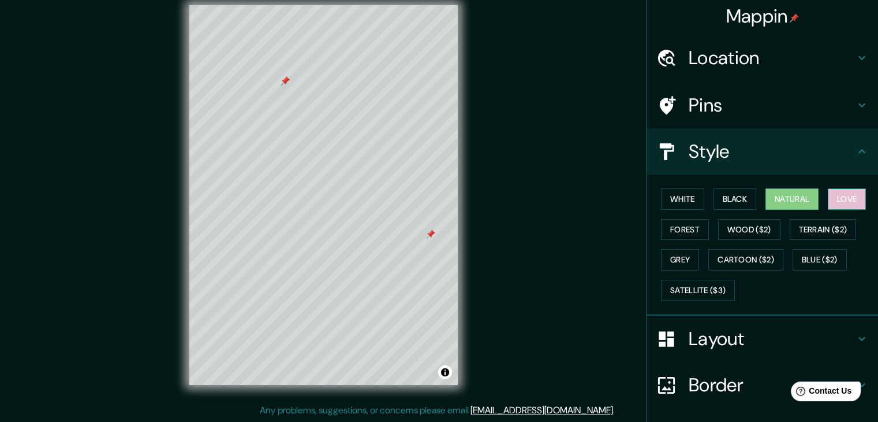
click at [843, 202] on button "Love" at bounding box center [847, 198] width 38 height 21
click at [672, 230] on button "Forest" at bounding box center [685, 229] width 48 height 21
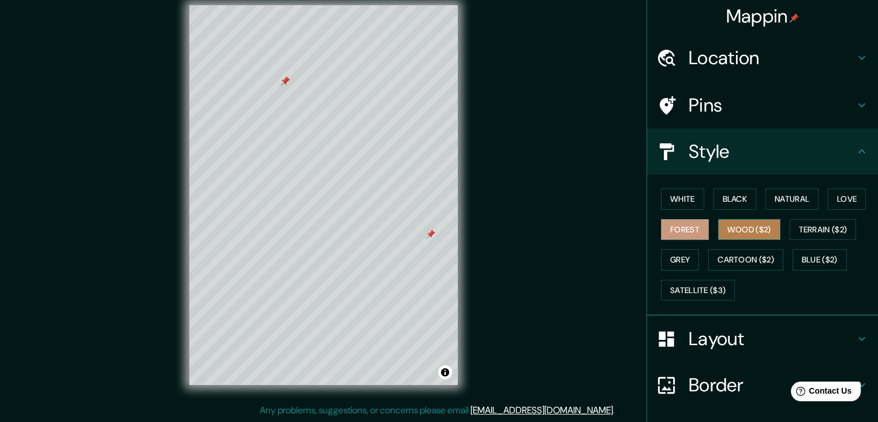
click at [729, 227] on button "Wood ($2)" at bounding box center [749, 229] width 62 height 21
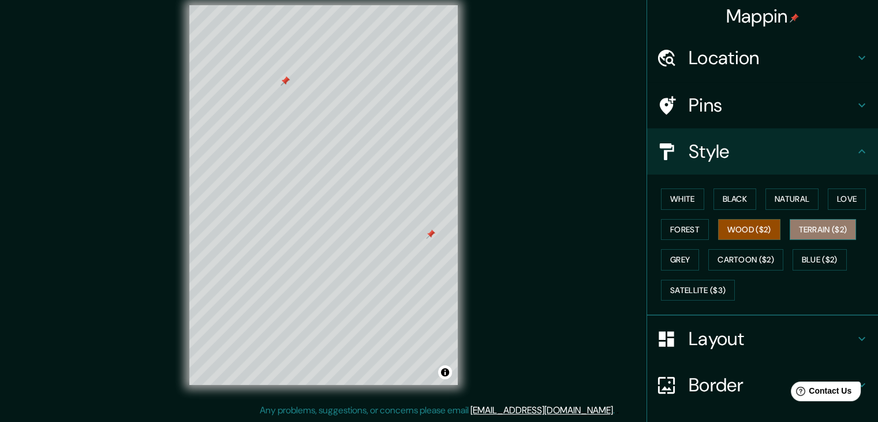
click at [799, 231] on button "Terrain ($2)" at bounding box center [823, 229] width 67 height 21
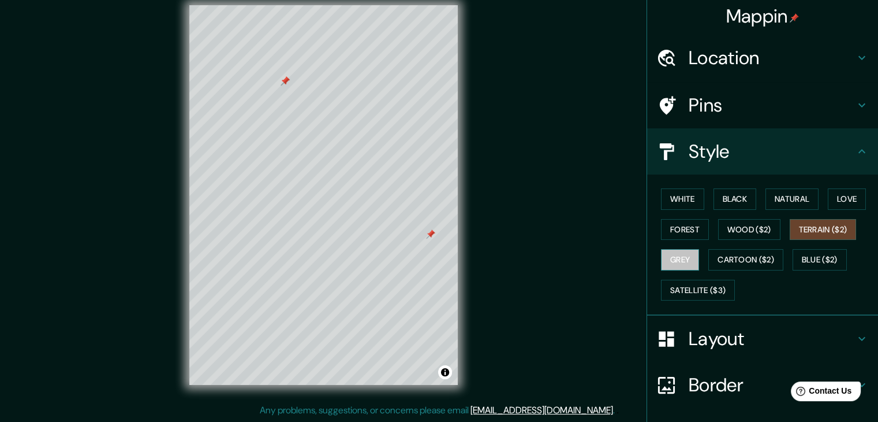
click at [661, 261] on button "Grey" at bounding box center [680, 259] width 38 height 21
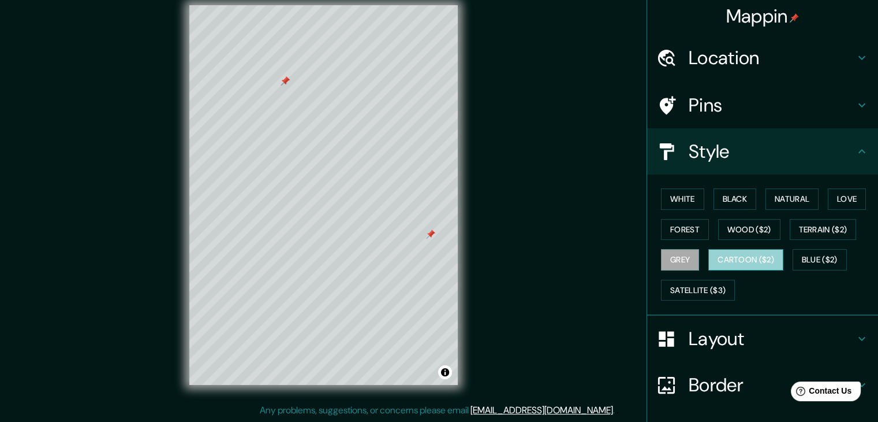
click at [728, 258] on button "Cartoon ($2)" at bounding box center [746, 259] width 75 height 21
click at [802, 252] on button "Blue ($2)" at bounding box center [820, 259] width 54 height 21
click at [736, 259] on button "Cartoon ($2)" at bounding box center [746, 259] width 75 height 21
click at [681, 258] on button "Grey" at bounding box center [680, 259] width 38 height 21
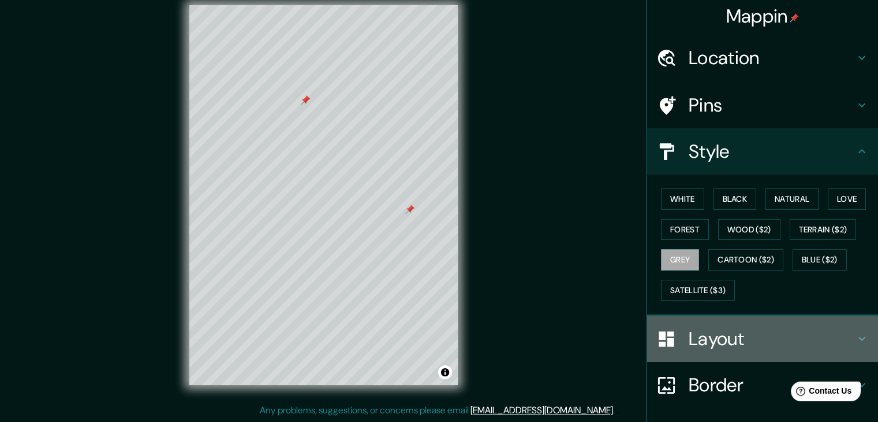
click at [859, 337] on icon at bounding box center [862, 339] width 7 height 4
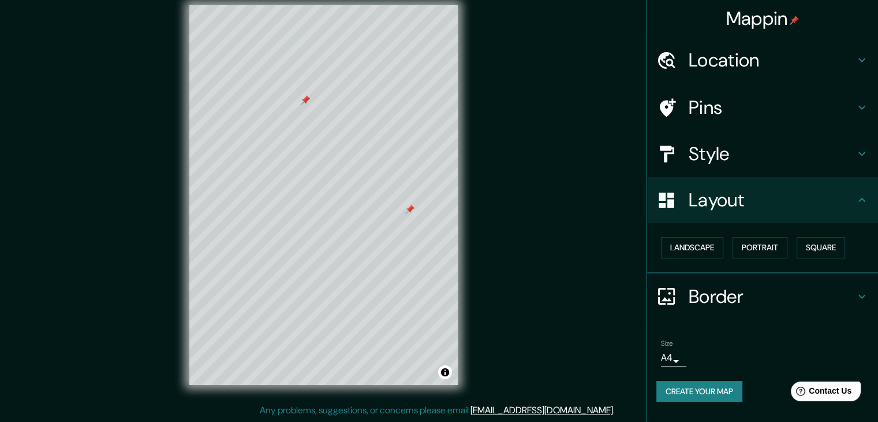
scroll to position [0, 0]
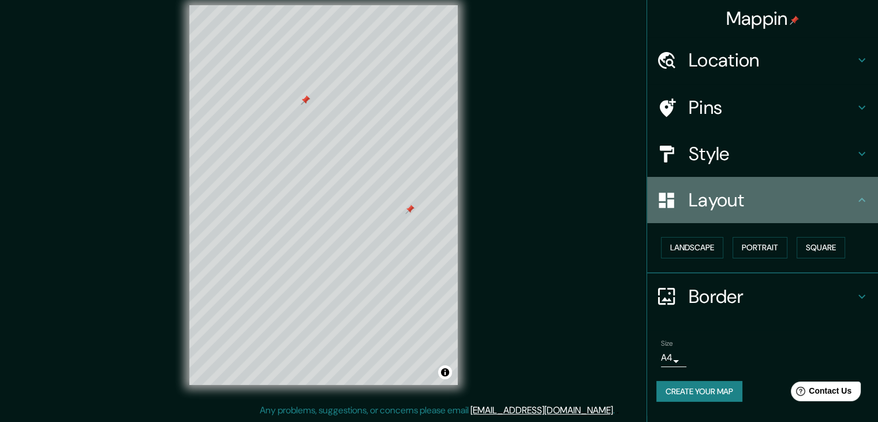
click at [859, 197] on icon at bounding box center [862, 200] width 14 height 14
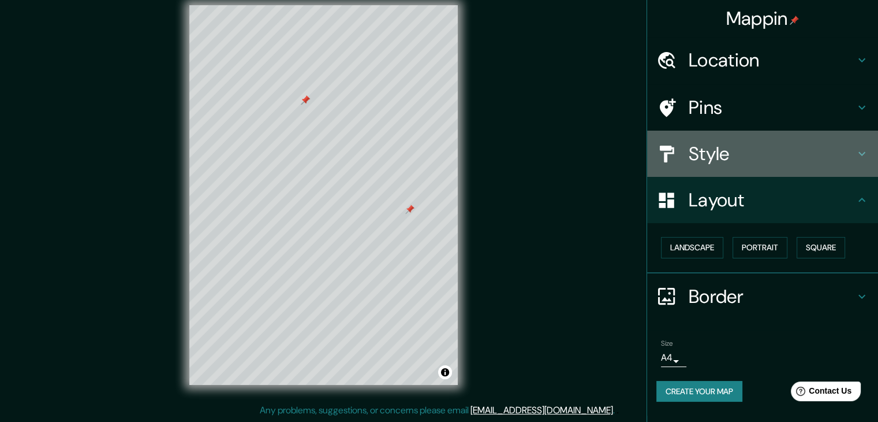
click at [865, 151] on icon at bounding box center [862, 154] width 14 height 14
type input "37"
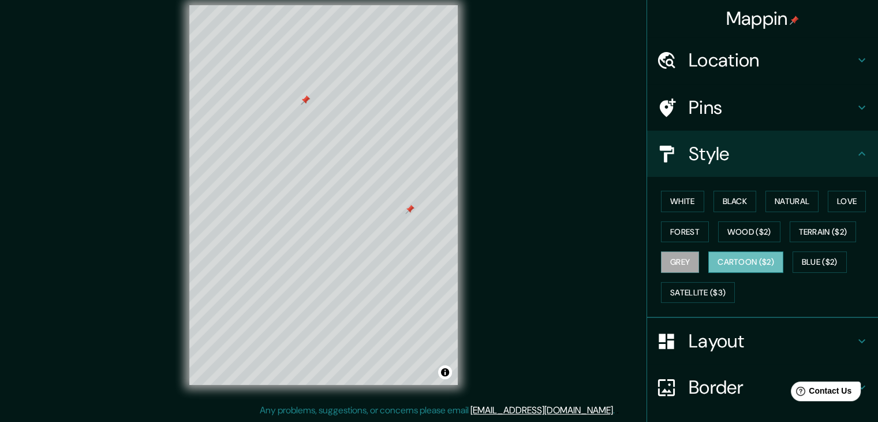
click at [728, 263] on button "Cartoon ($2)" at bounding box center [746, 261] width 75 height 21
click at [806, 259] on button "Blue ($2)" at bounding box center [820, 261] width 54 height 21
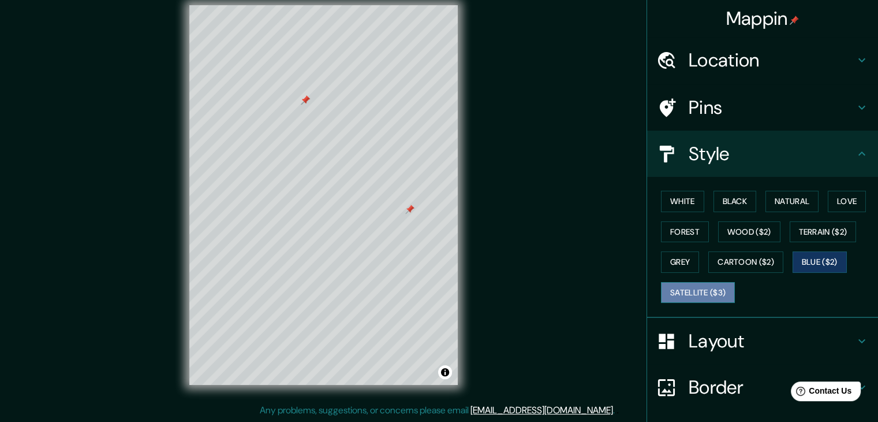
click at [692, 294] on button "Satellite ($3)" at bounding box center [698, 292] width 74 height 21
click at [406, 203] on div at bounding box center [407, 200] width 9 height 9
click at [401, 200] on div at bounding box center [401, 199] width 9 height 9
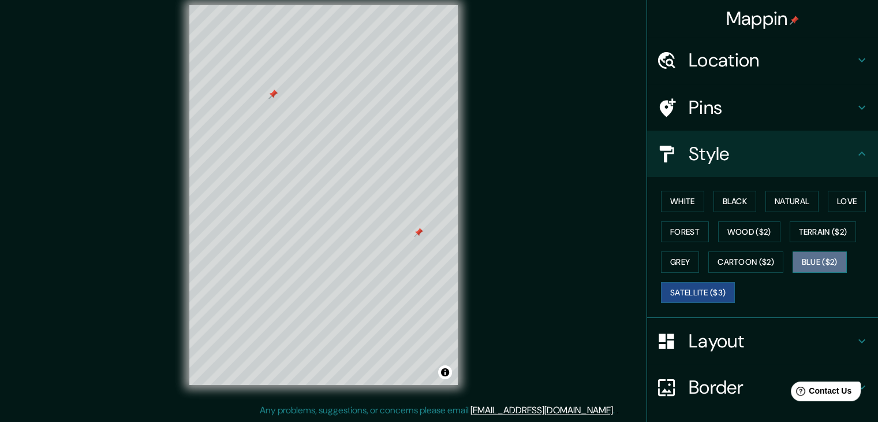
click at [803, 252] on button "Blue ($2)" at bounding box center [820, 261] width 54 height 21
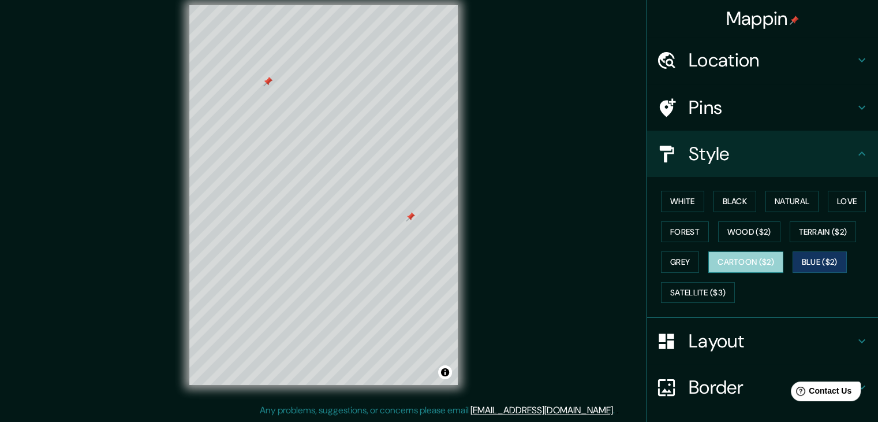
click at [721, 263] on button "Cartoon ($2)" at bounding box center [746, 261] width 75 height 21
click at [683, 259] on button "Grey" at bounding box center [680, 261] width 38 height 21
